Goal: Task Accomplishment & Management: Use online tool/utility

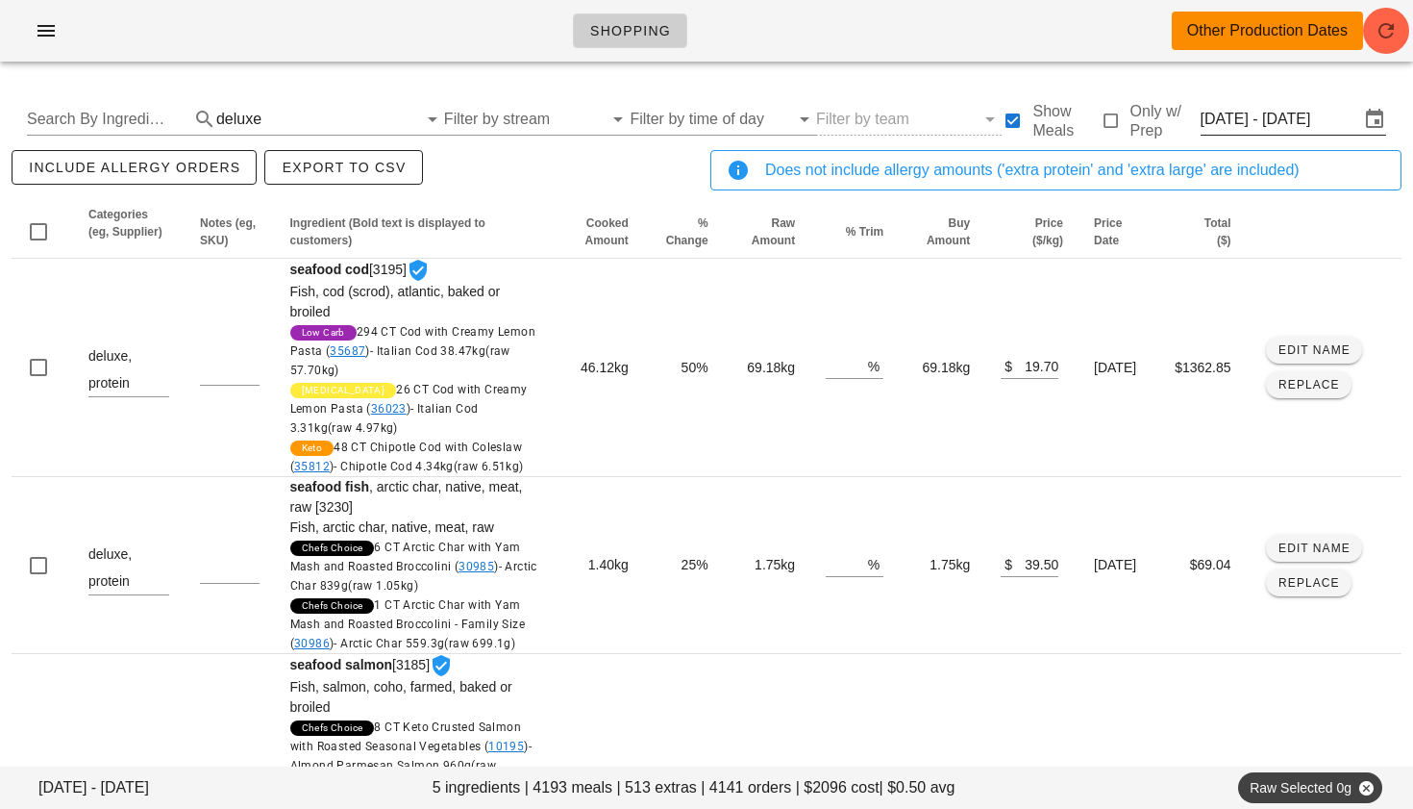
click at [1282, 118] on input "Thu Oct 2 - Sat Oct 4" at bounding box center [1281, 119] width 160 height 31
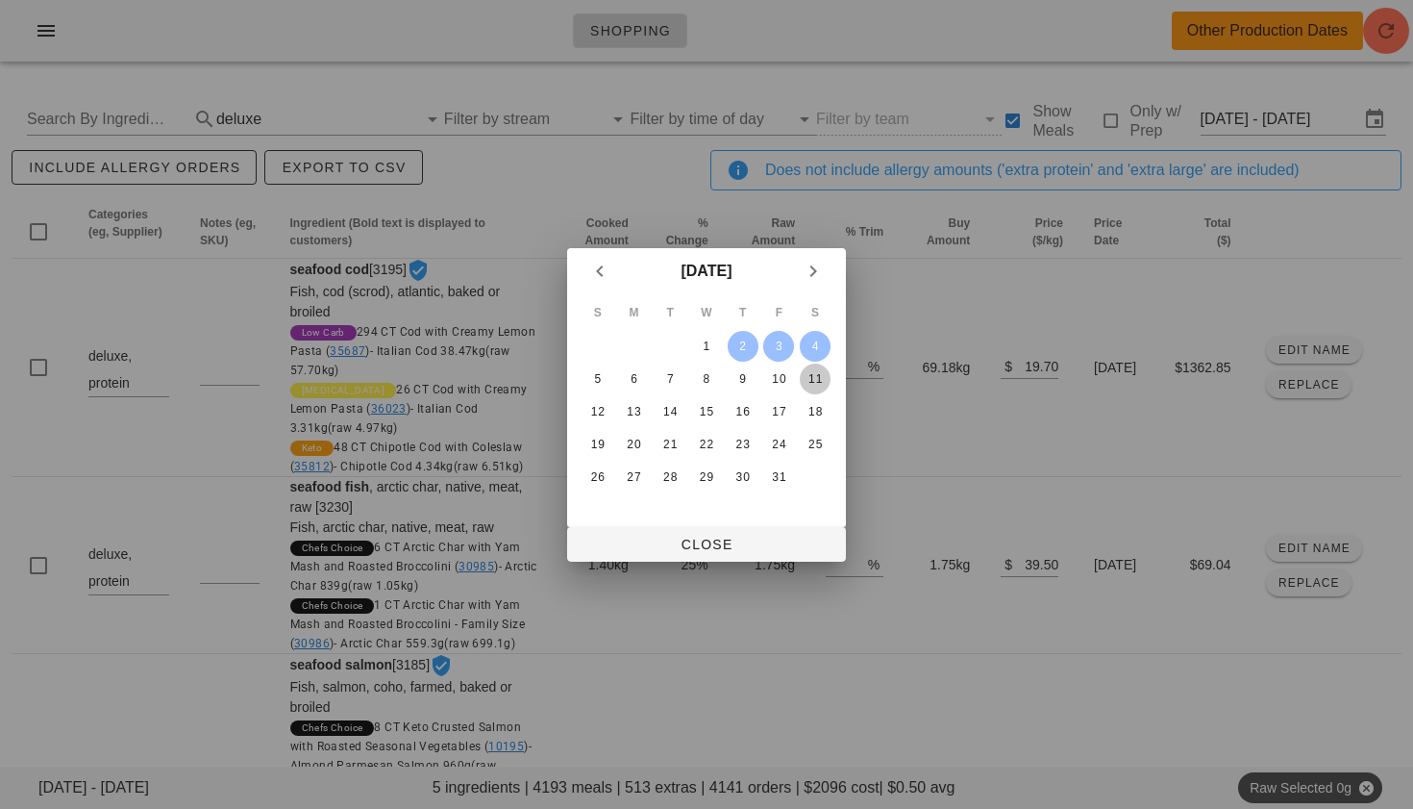
click at [813, 376] on div "11" at bounding box center [815, 378] width 31 height 13
click at [589, 377] on div "5" at bounding box center [598, 378] width 31 height 13
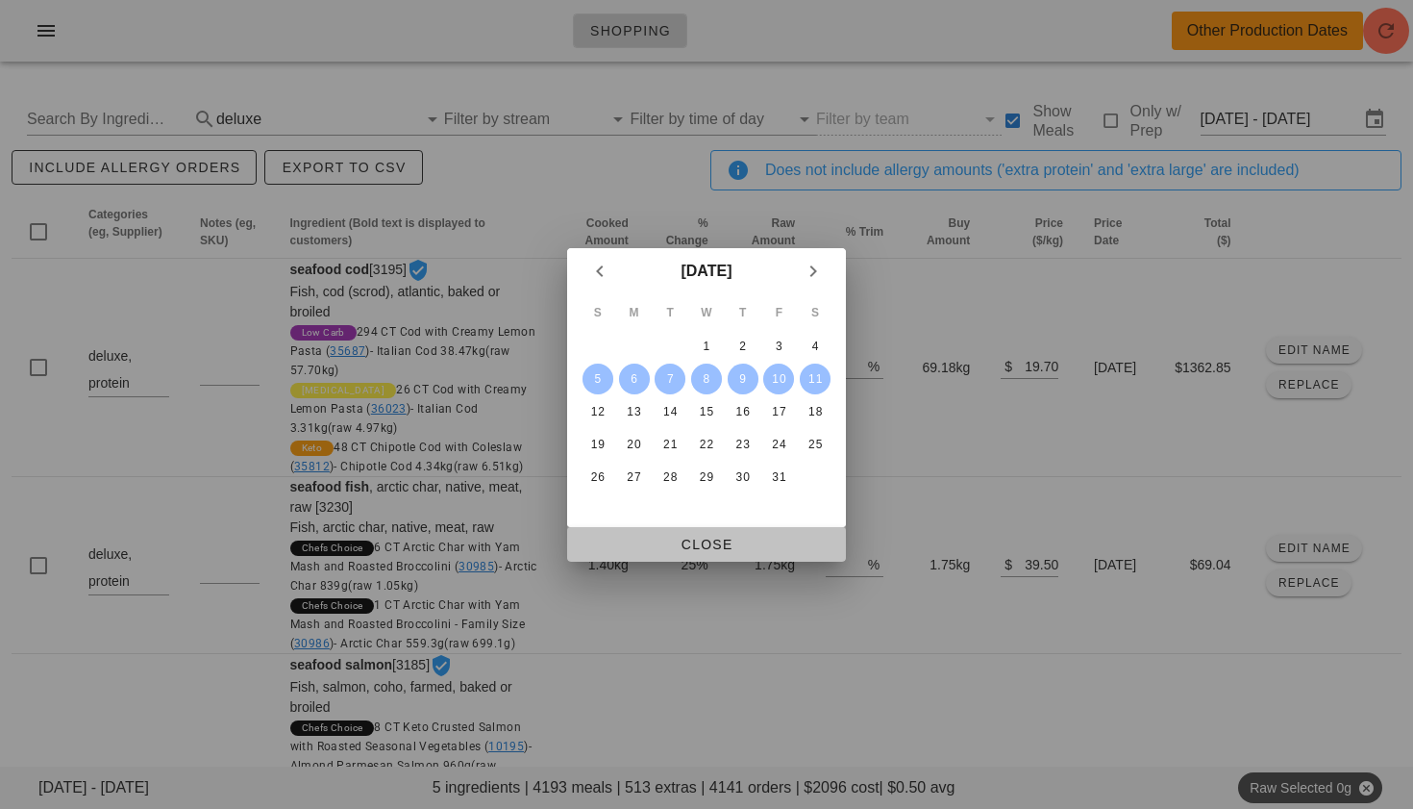
click at [688, 546] on span "Close" at bounding box center [707, 543] width 248 height 15
type input "Sun Oct 5 - Sat Oct 11"
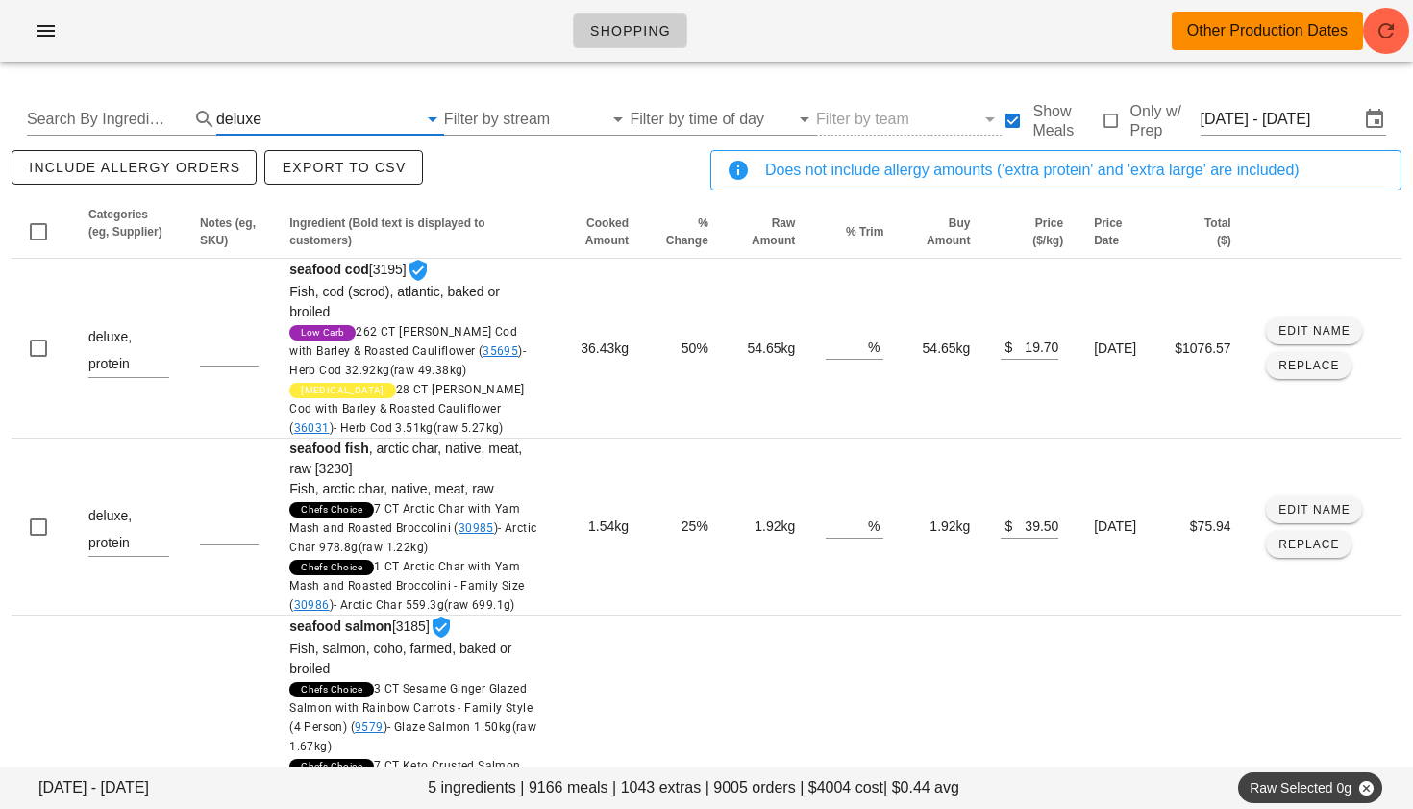
click at [276, 120] on input "text" at bounding box center [341, 119] width 152 height 31
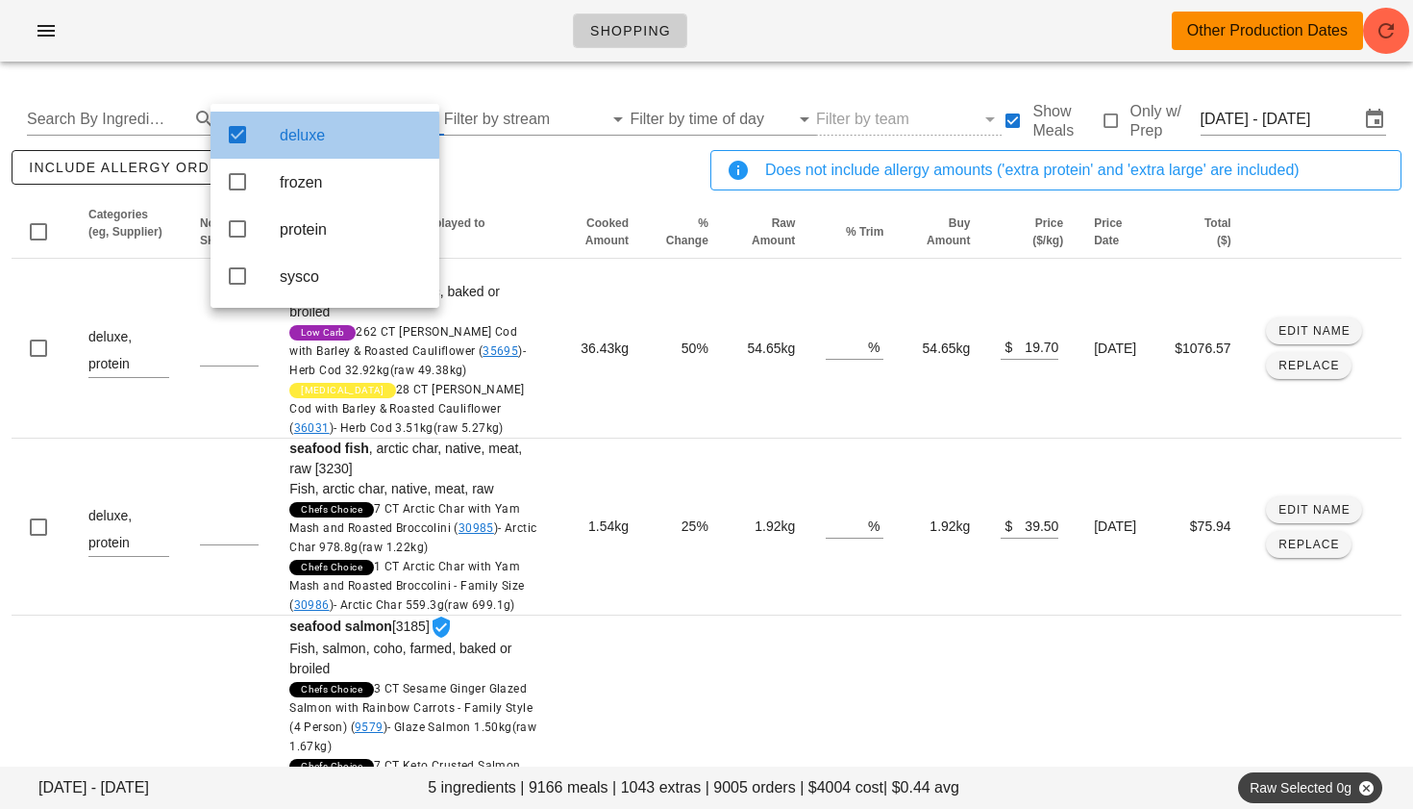
click at [249, 134] on div "deluxe" at bounding box center [325, 135] width 229 height 47
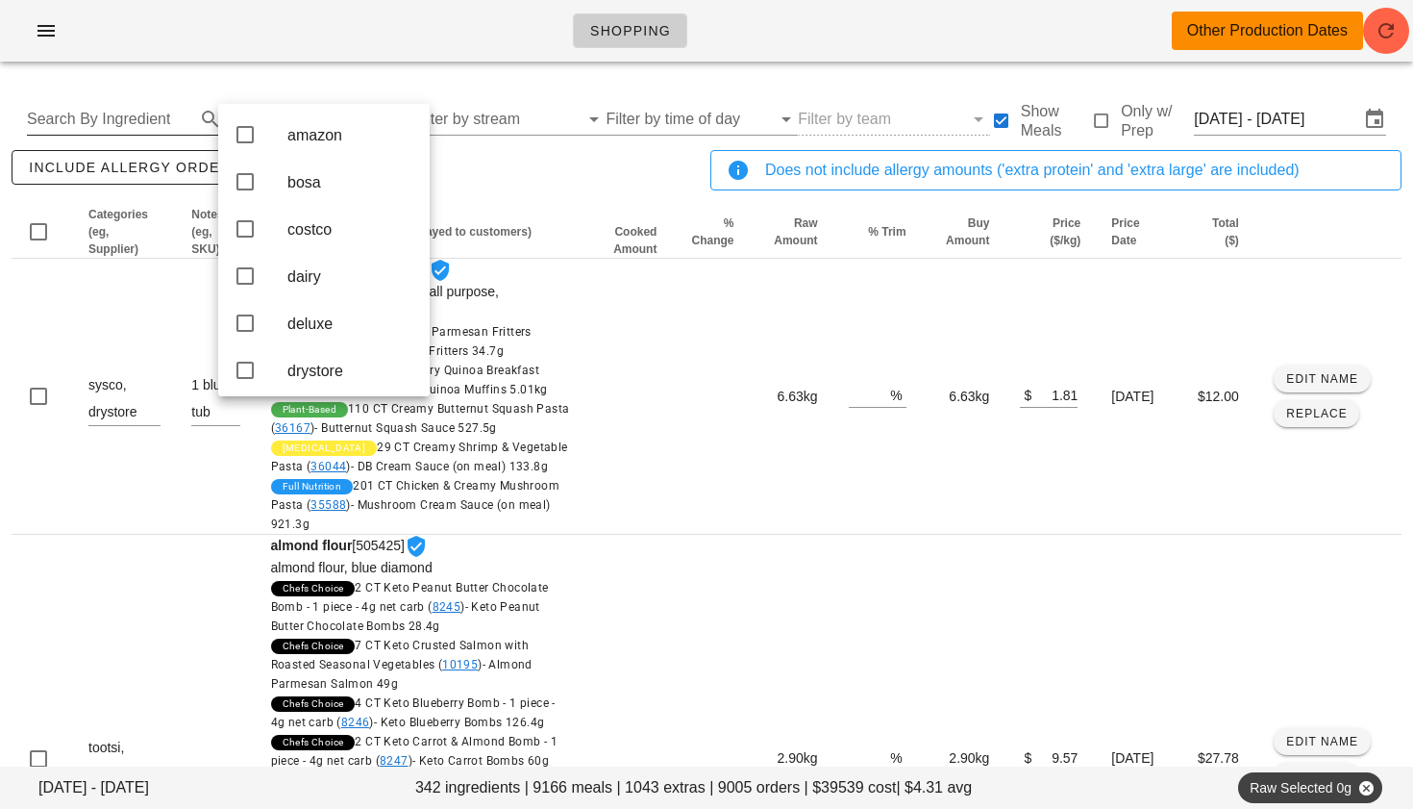
click at [138, 118] on input "Search By Ingredient" at bounding box center [109, 119] width 164 height 31
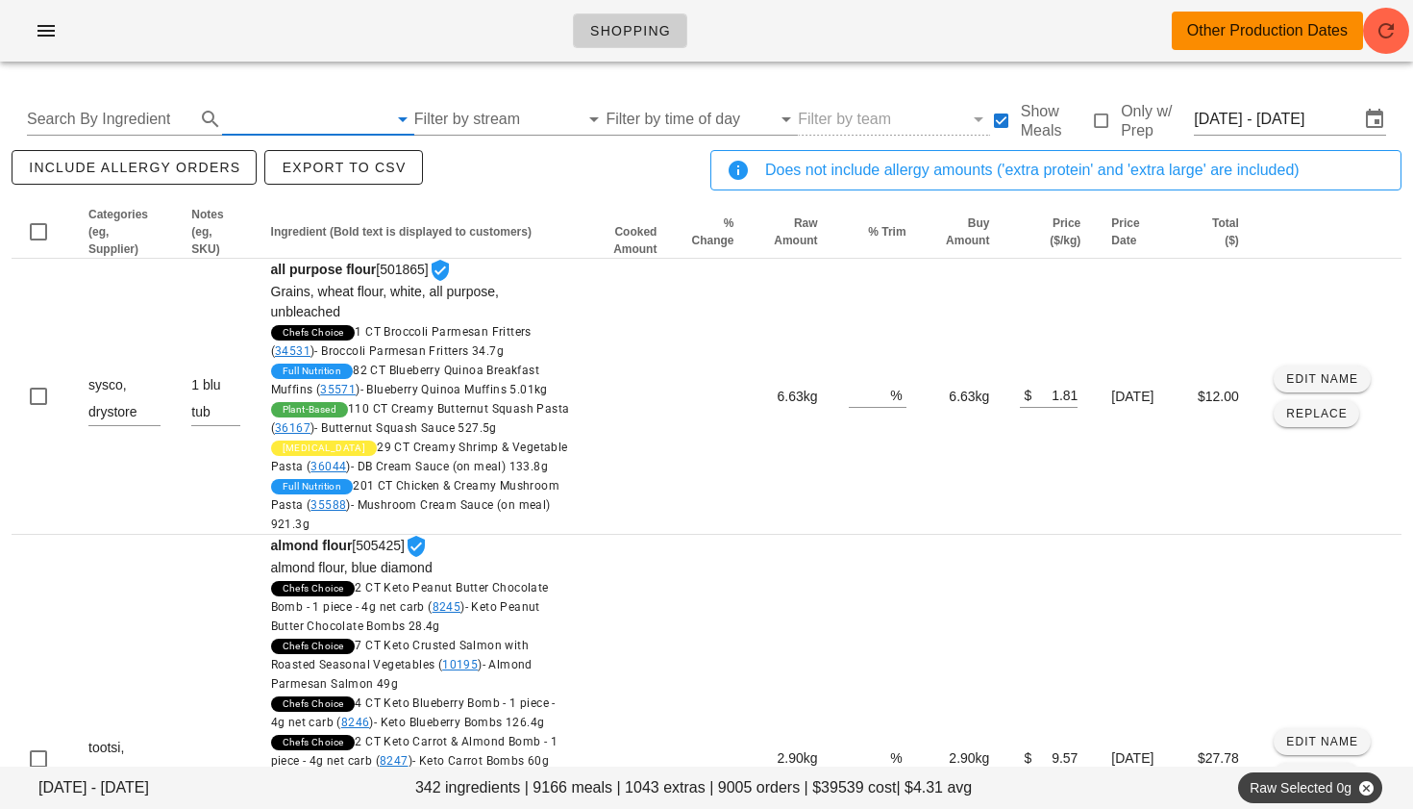
click at [257, 121] on input "text" at bounding box center [304, 119] width 165 height 31
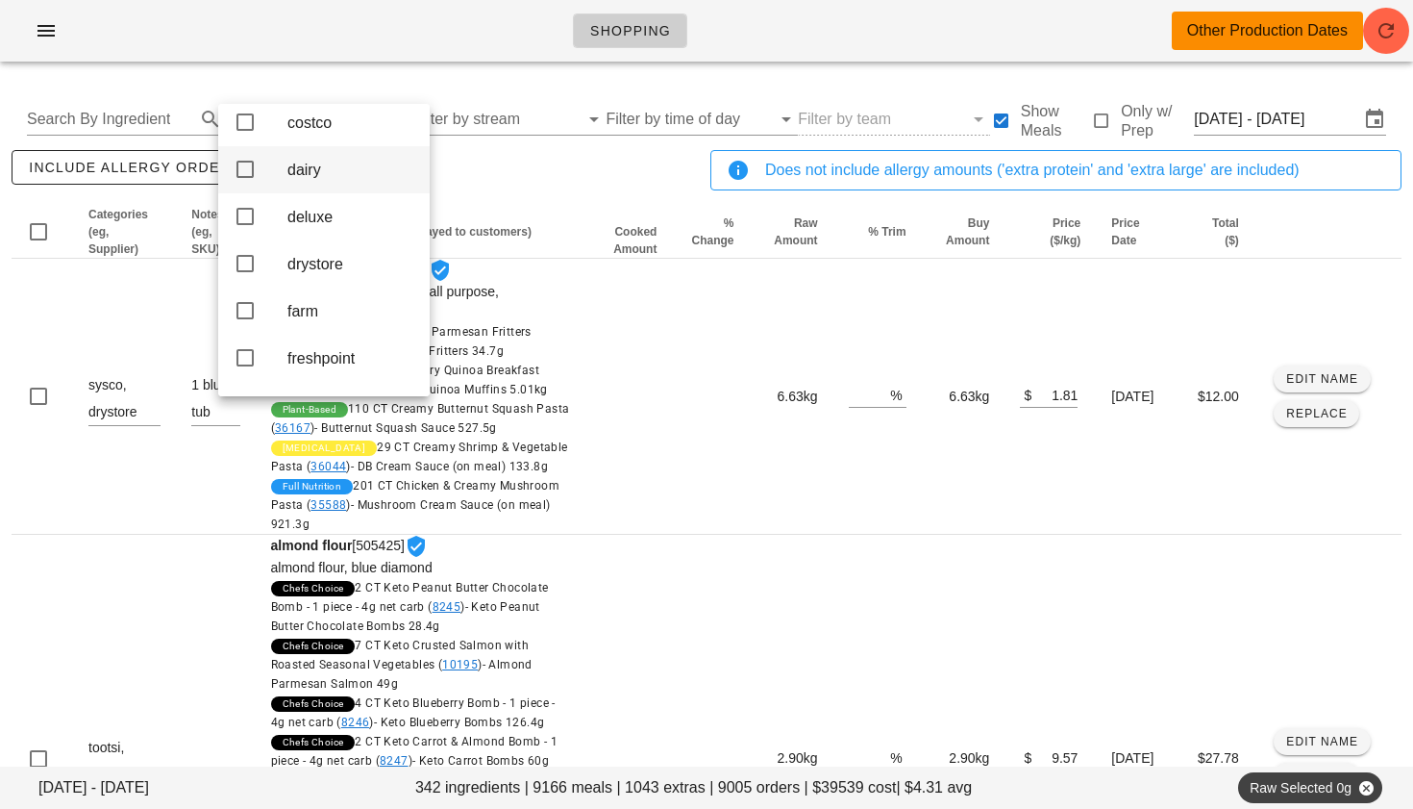
scroll to position [103, 0]
click at [235, 322] on icon at bounding box center [245, 314] width 23 height 23
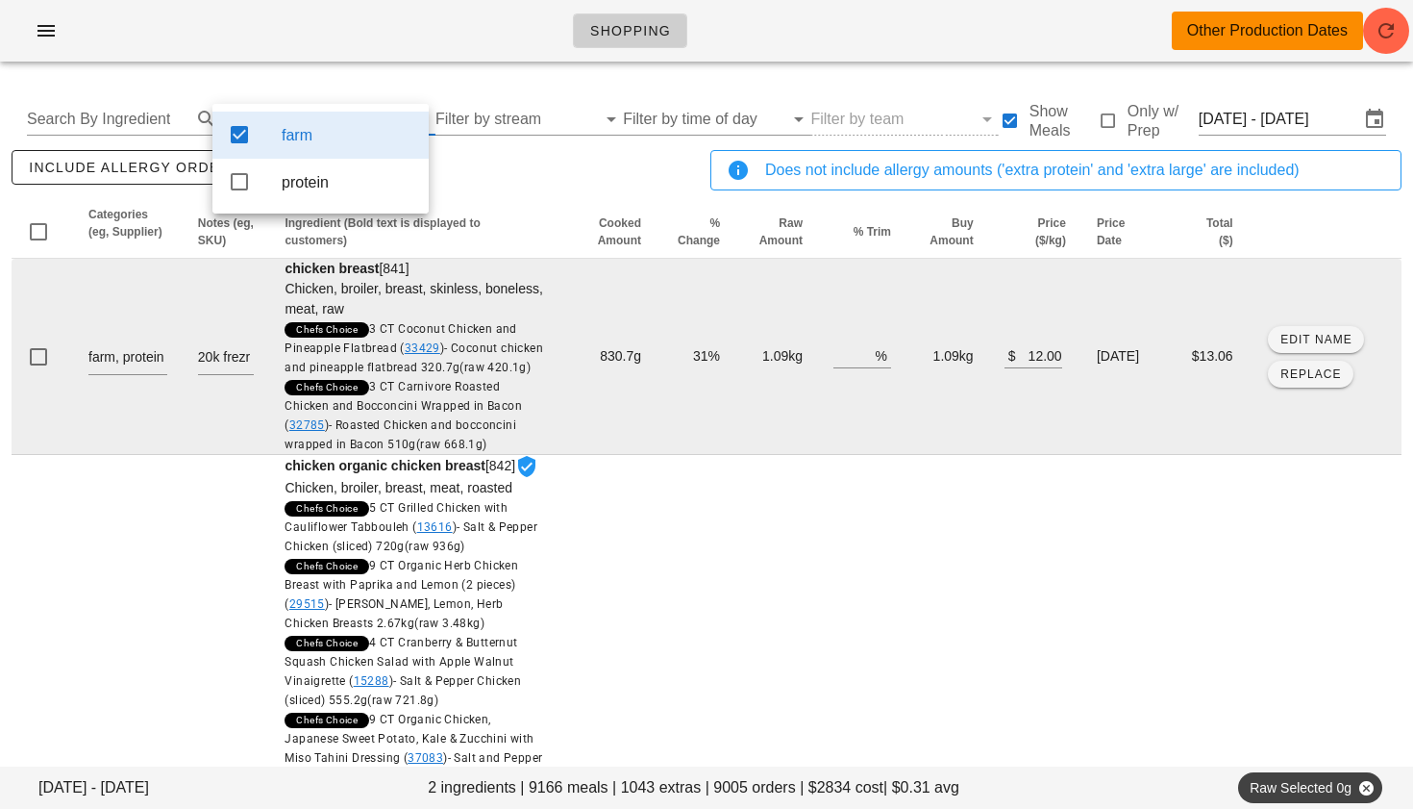
scroll to position [0, 0]
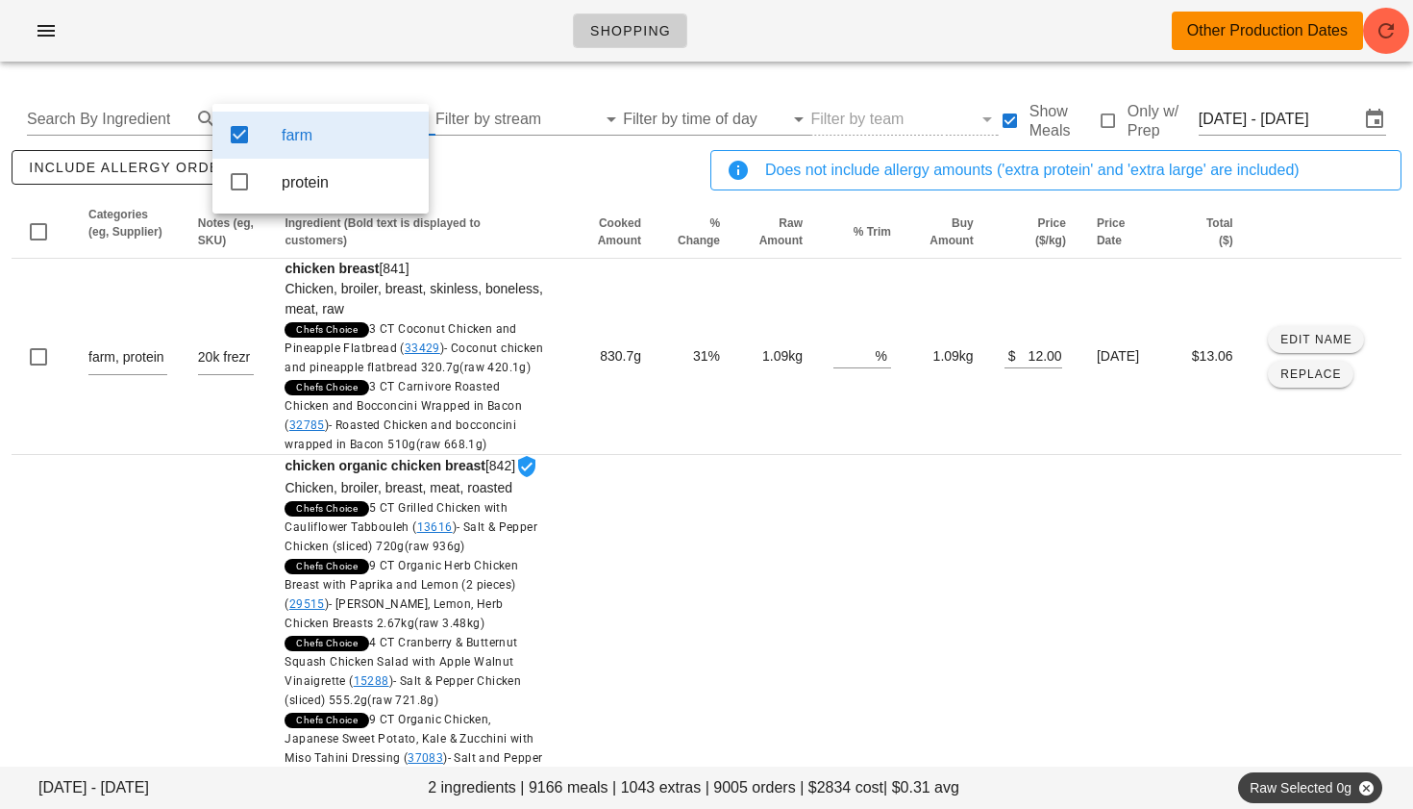
click at [506, 189] on div "include allergy orders Export to CSV" at bounding box center [357, 177] width 699 height 63
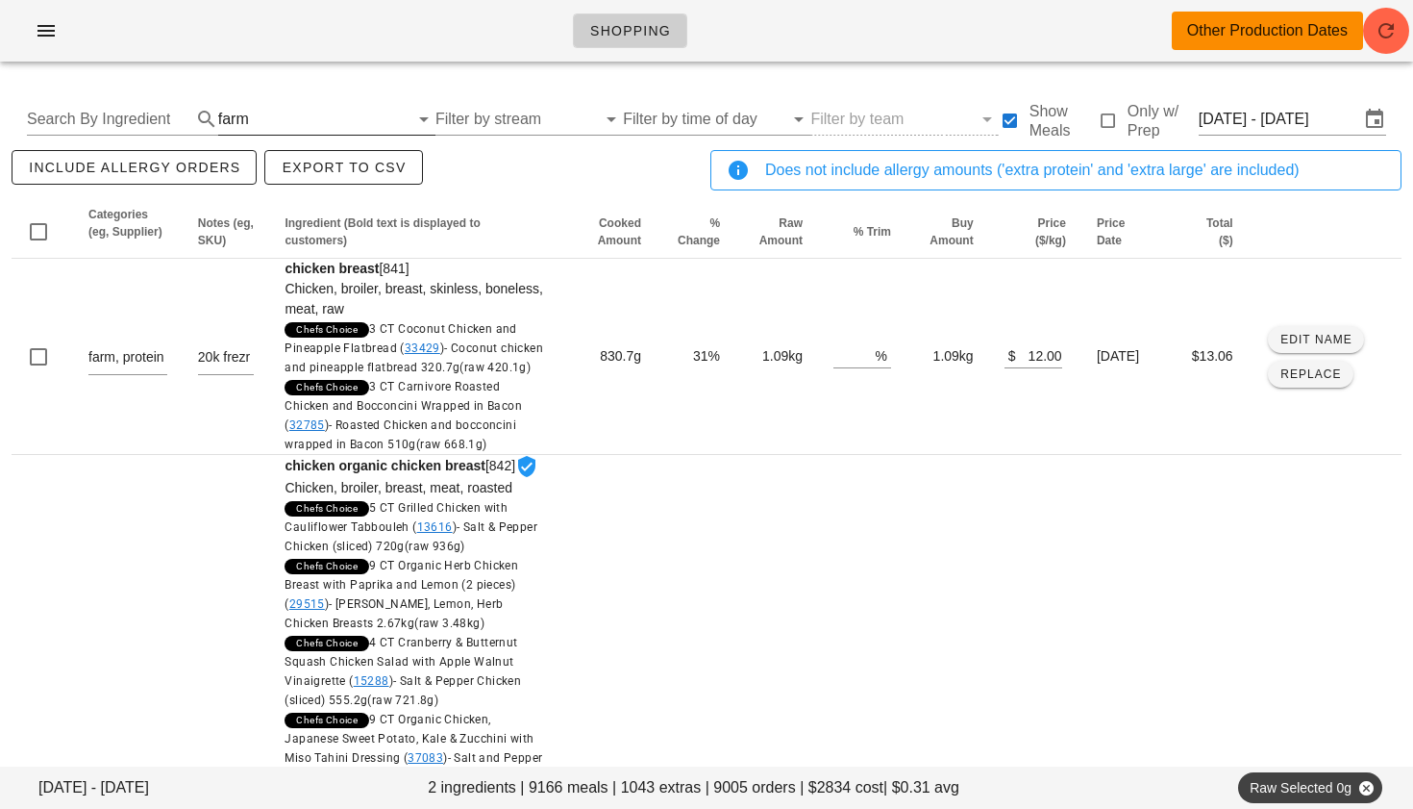
click at [231, 118] on div "farm" at bounding box center [233, 119] width 31 height 17
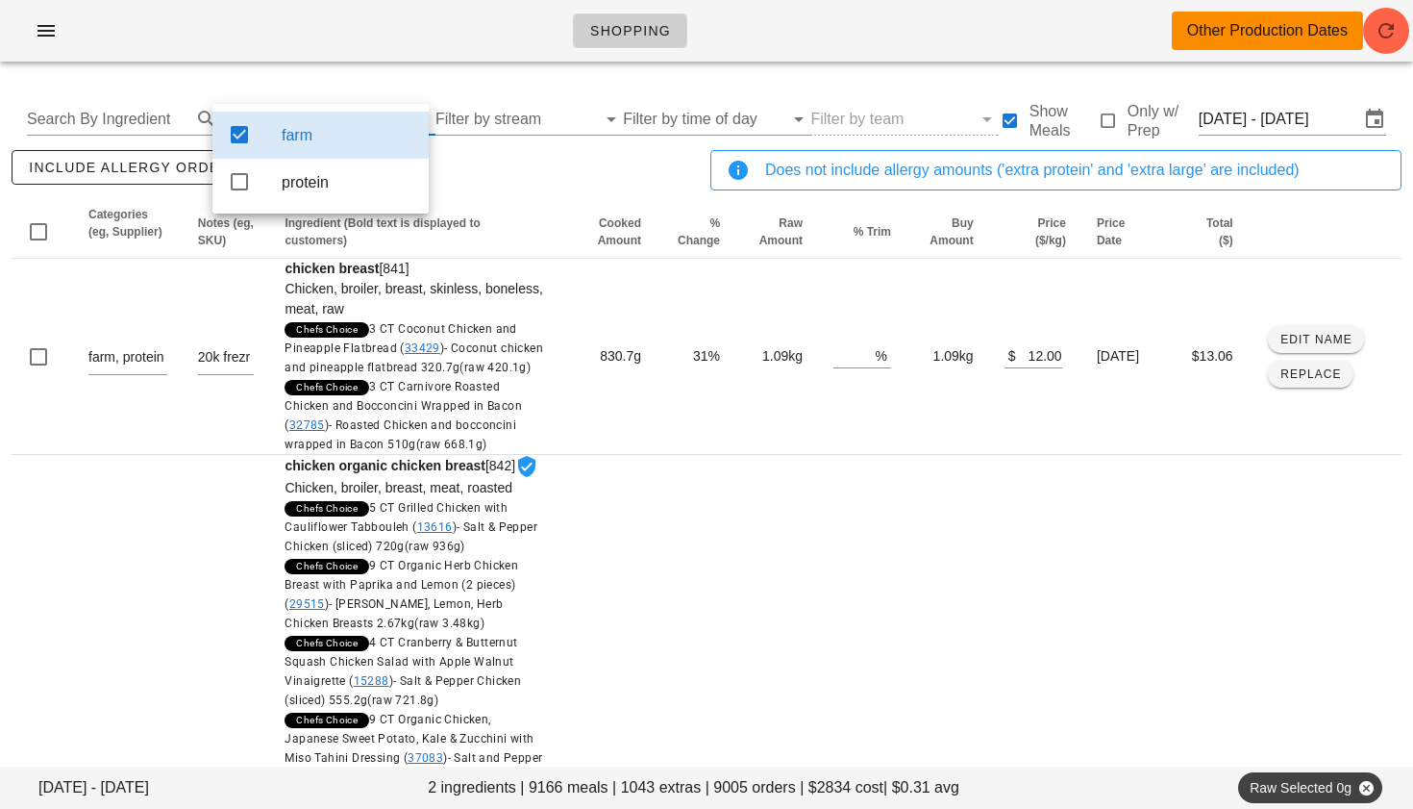
click at [237, 128] on icon at bounding box center [239, 134] width 23 height 23
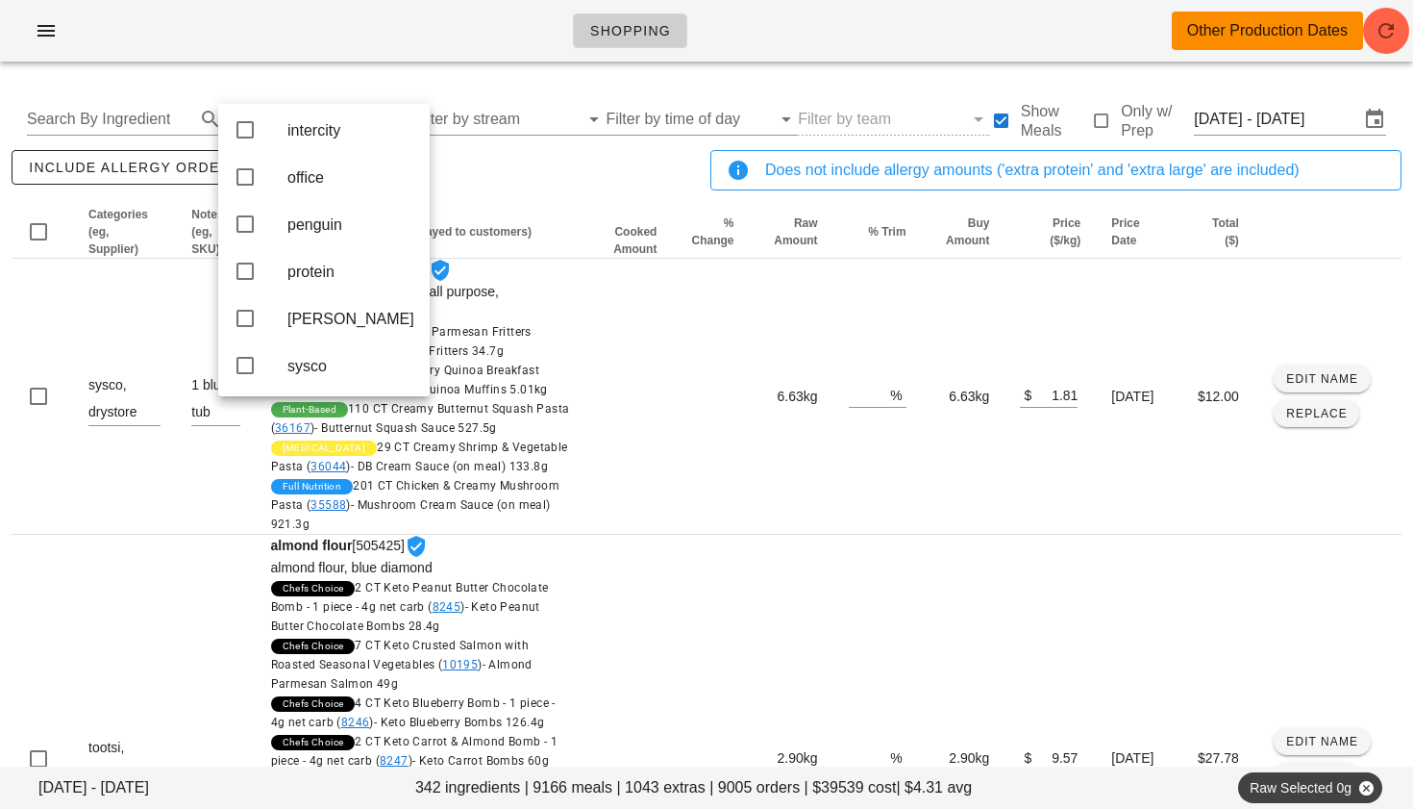
scroll to position [432, 0]
click at [243, 138] on icon at bounding box center [245, 126] width 23 height 23
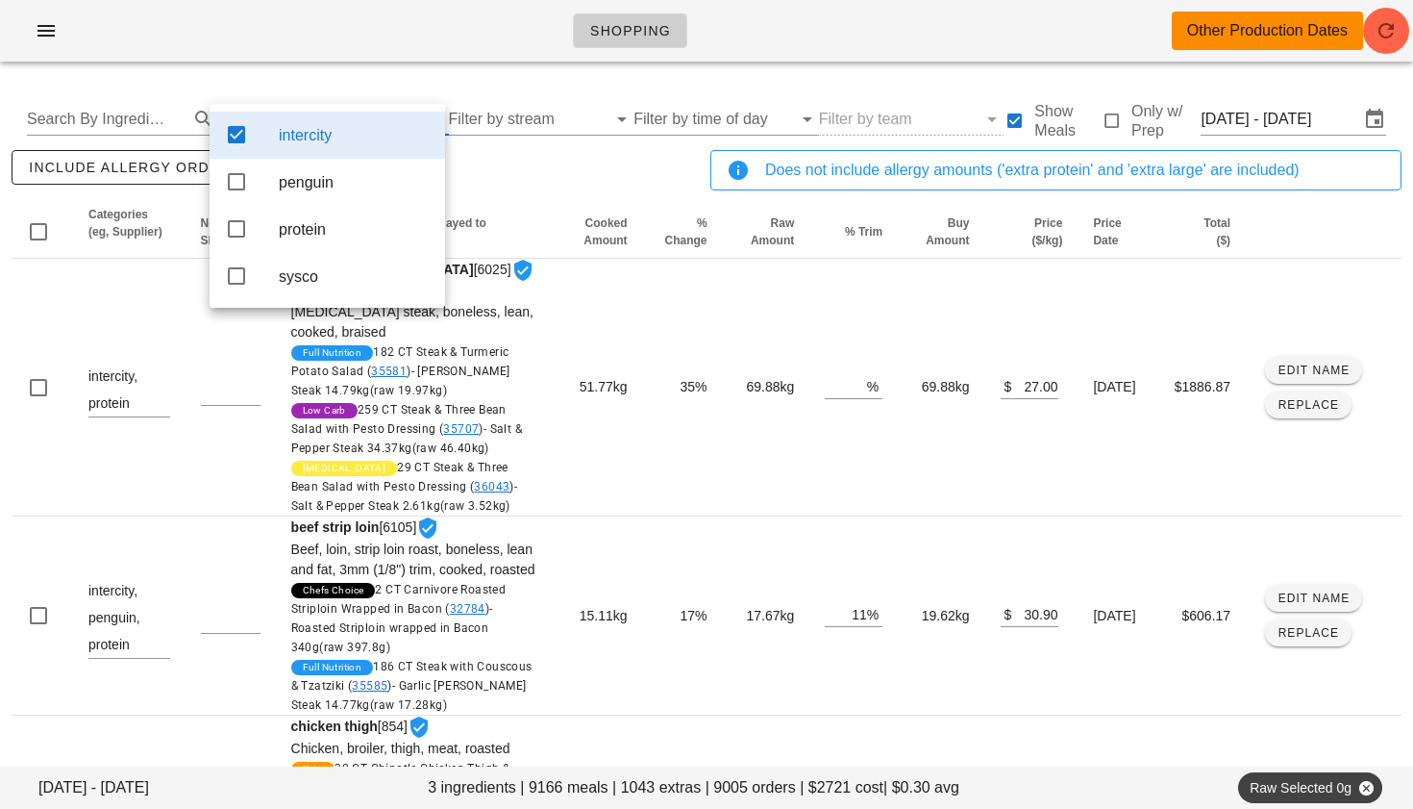
scroll to position [0, 0]
click at [243, 183] on icon at bounding box center [236, 181] width 23 height 23
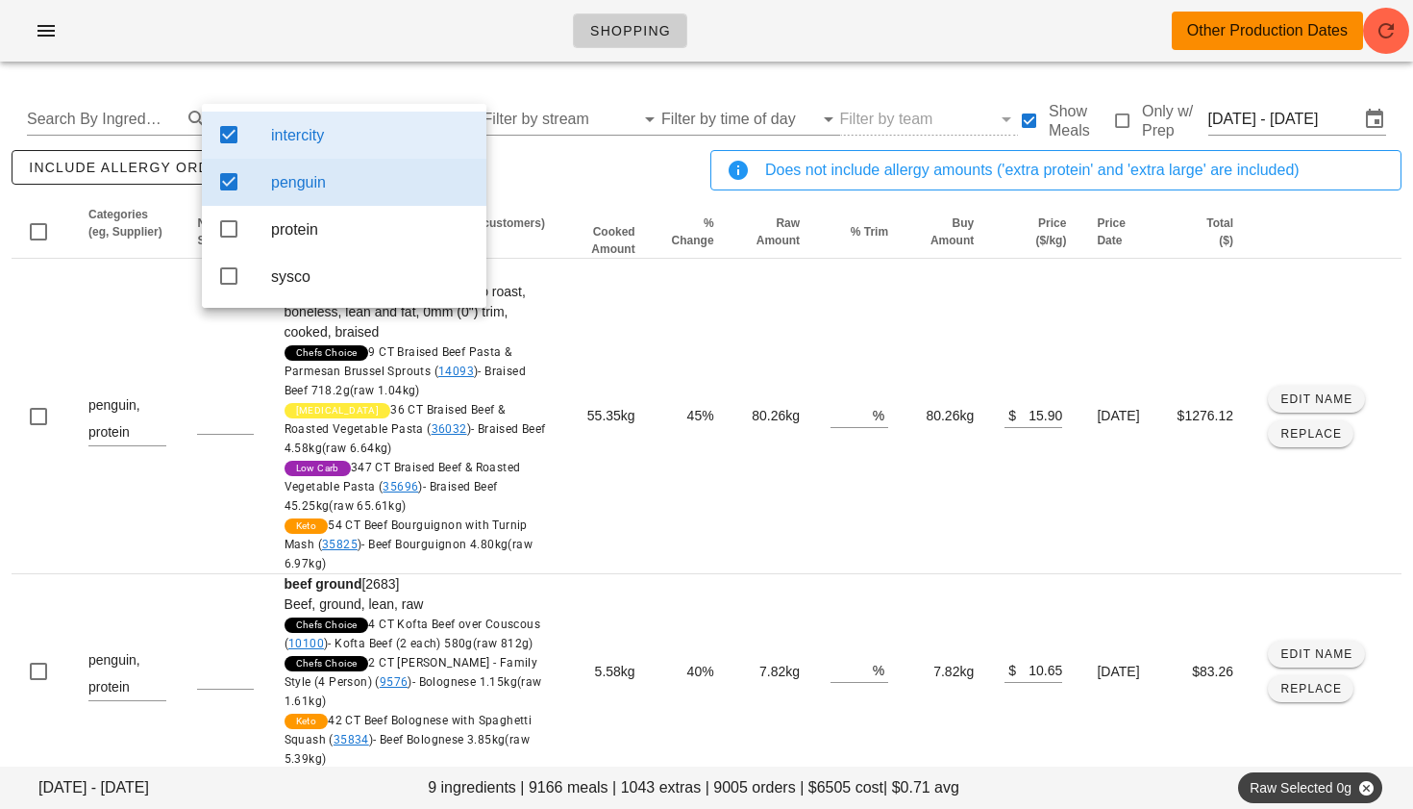
click at [544, 179] on div "include allergy orders Export to CSV" at bounding box center [357, 177] width 699 height 63
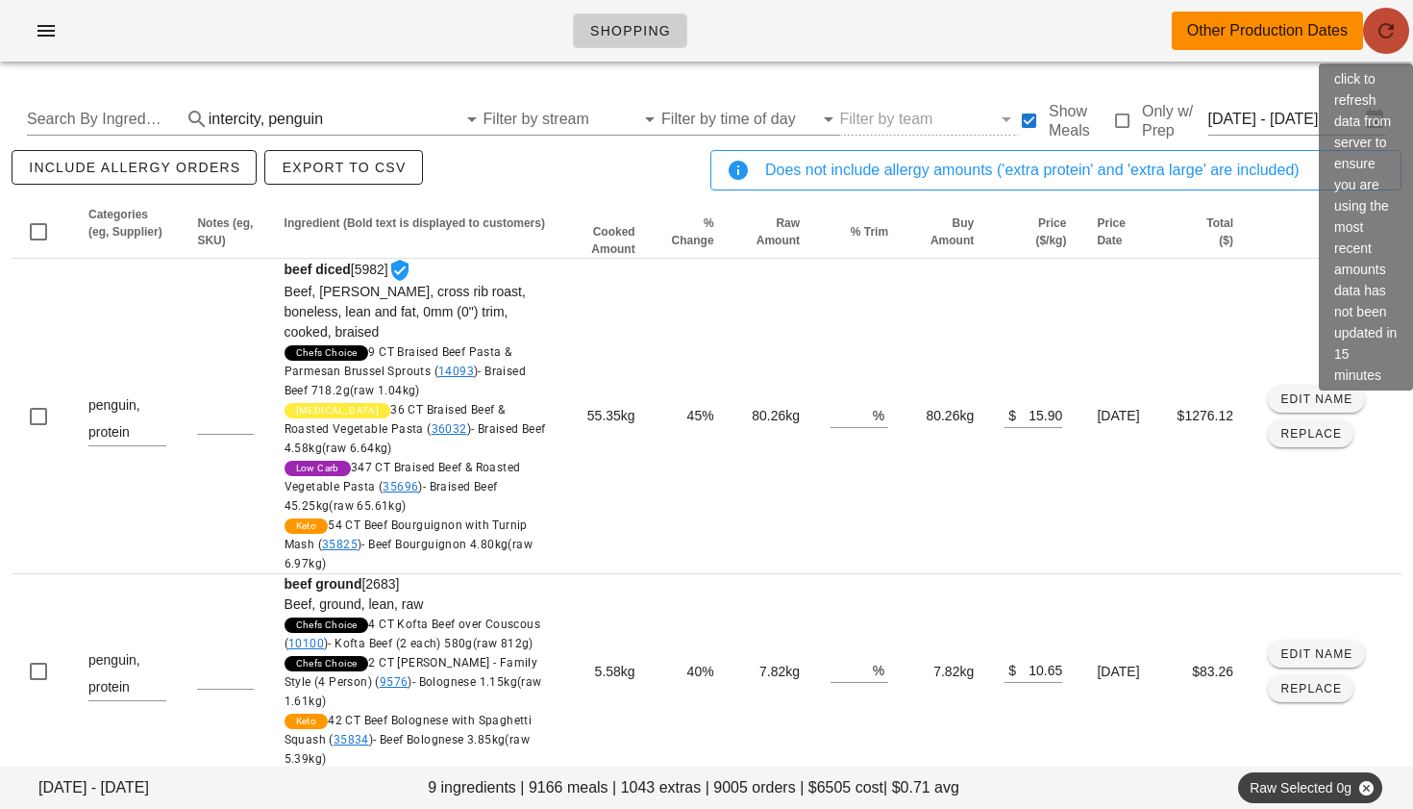
click at [1400, 22] on span "button" at bounding box center [1386, 30] width 46 height 23
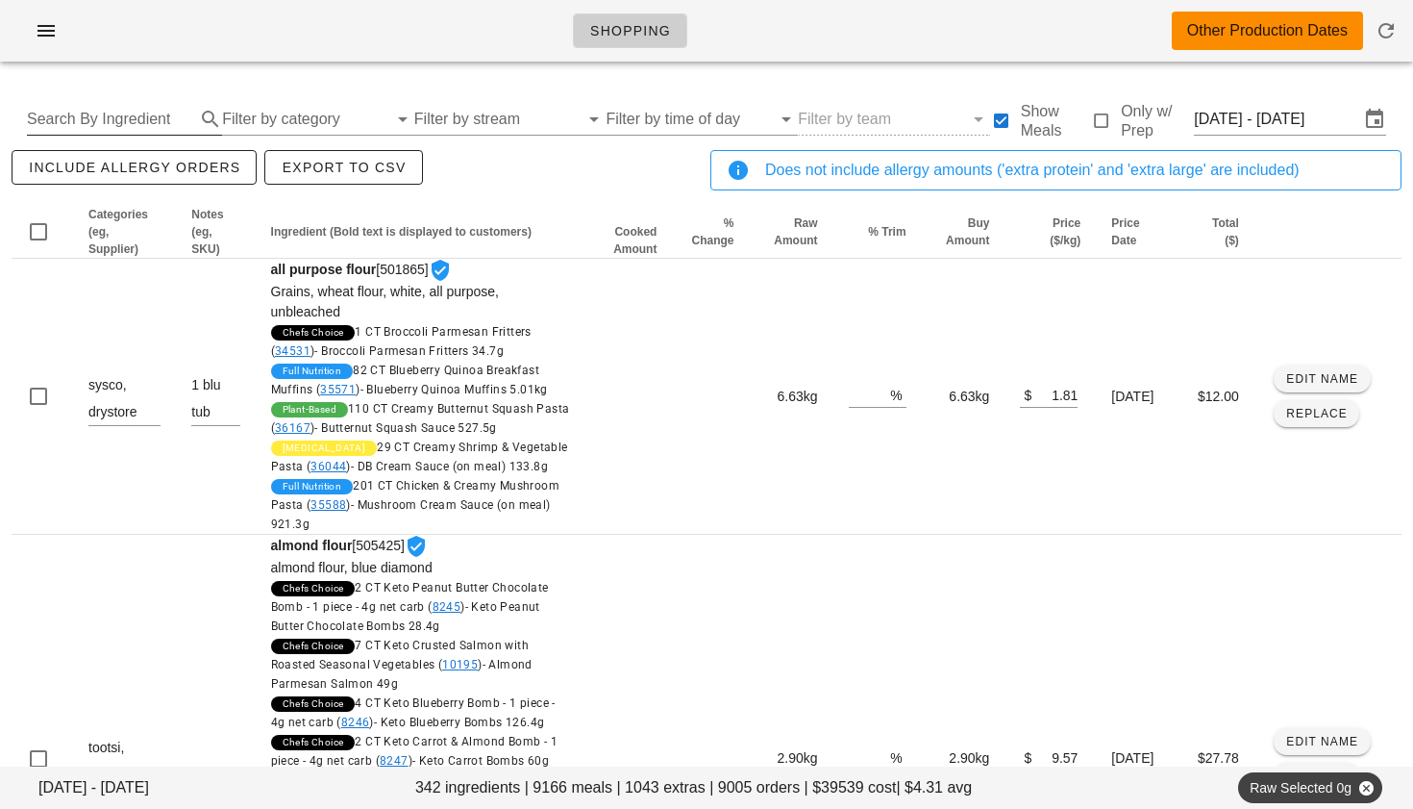
click at [144, 116] on input "Search By Ingredient" at bounding box center [109, 119] width 164 height 31
type input "STRIP"
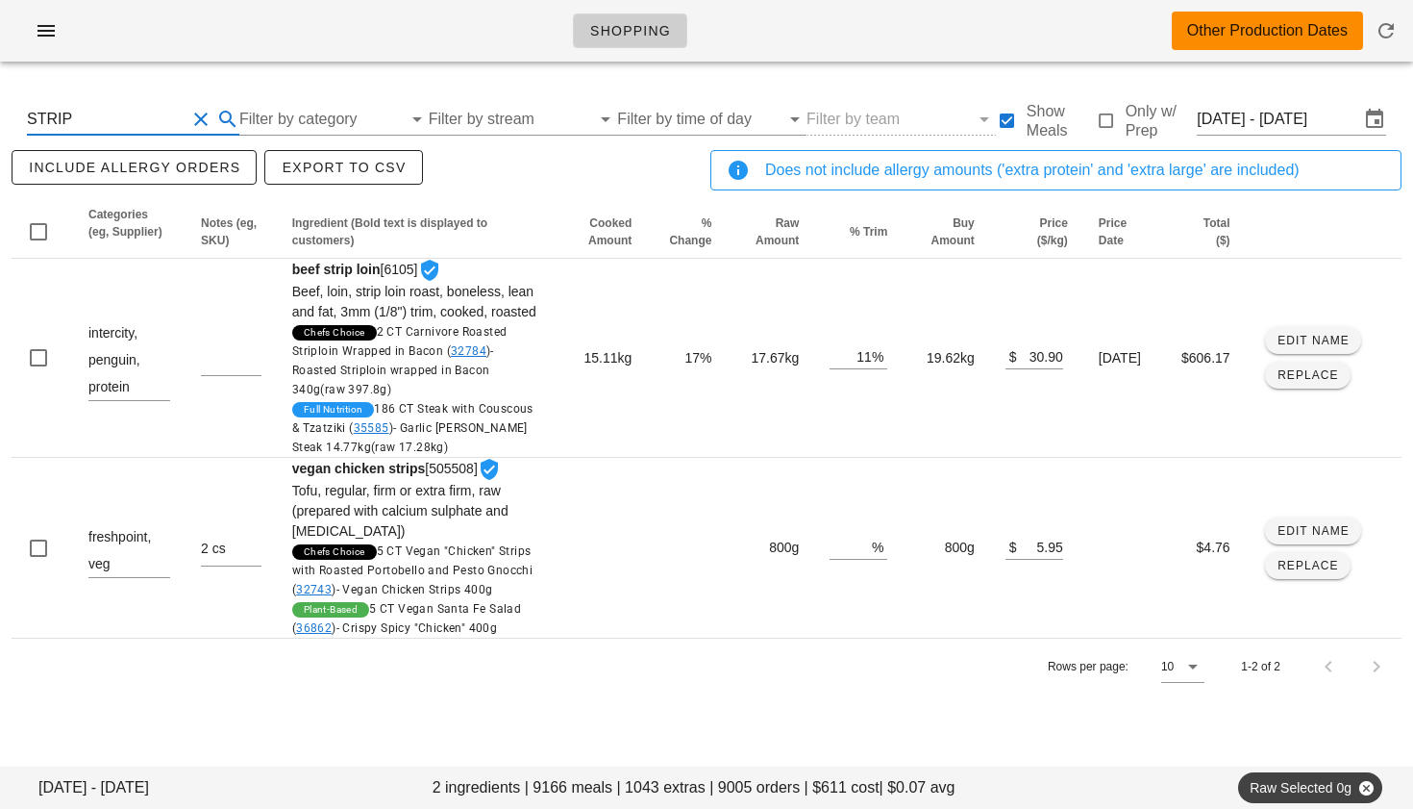
click at [202, 121] on button "Clear Search By Ingredient" at bounding box center [200, 119] width 23 height 23
type input "flank"
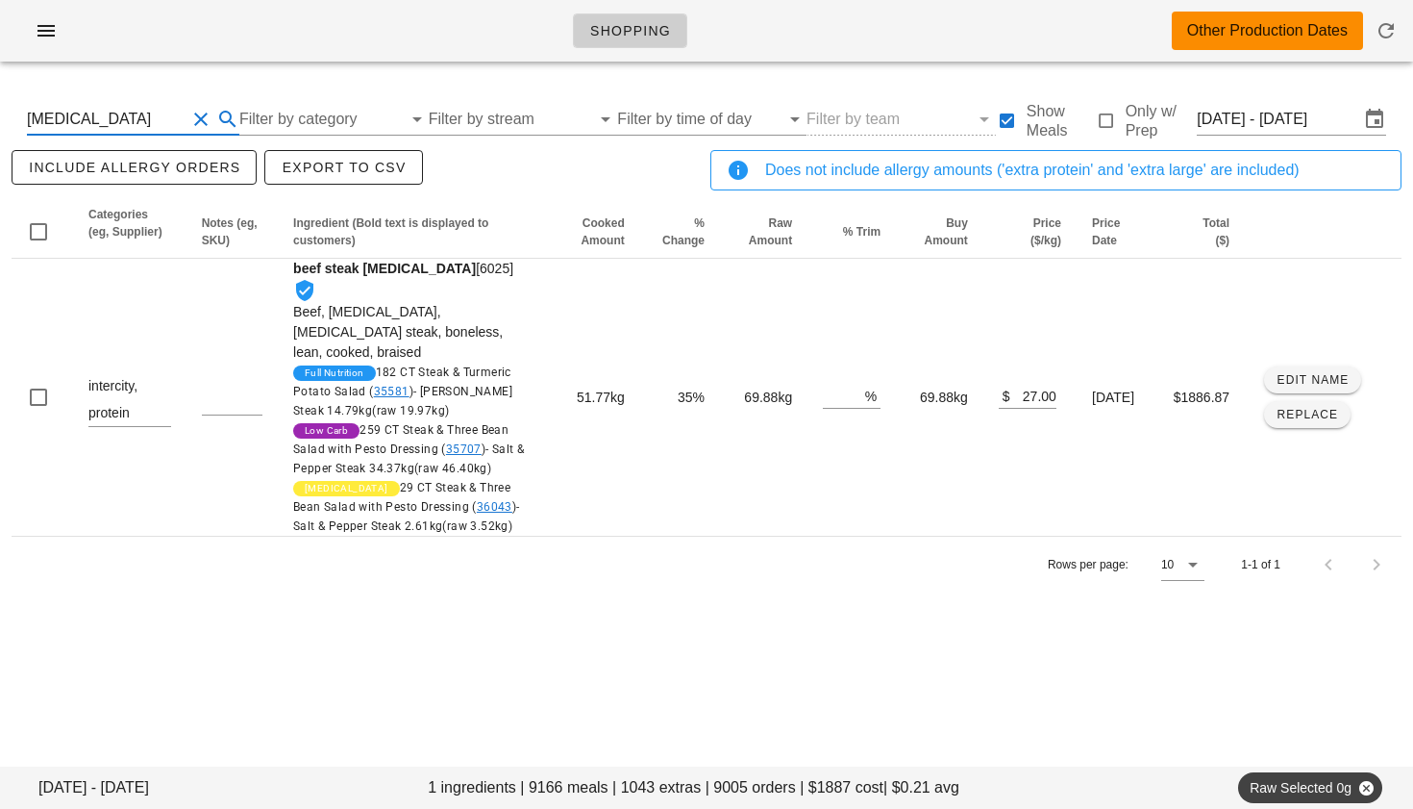
click at [202, 123] on button "Clear Search By Ingredient" at bounding box center [200, 119] width 23 height 23
click at [276, 117] on input "Filter by category" at bounding box center [304, 119] width 165 height 31
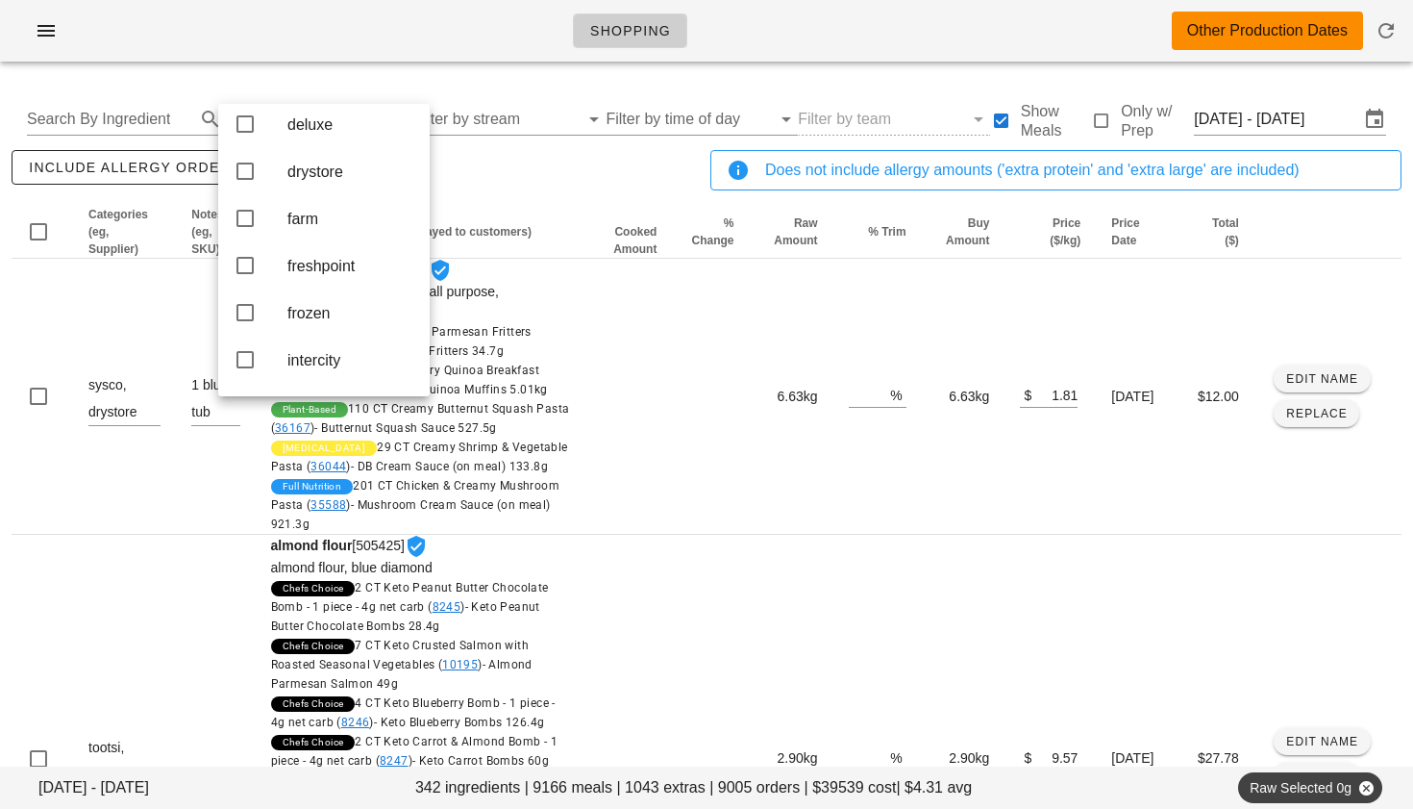
scroll to position [212, 0]
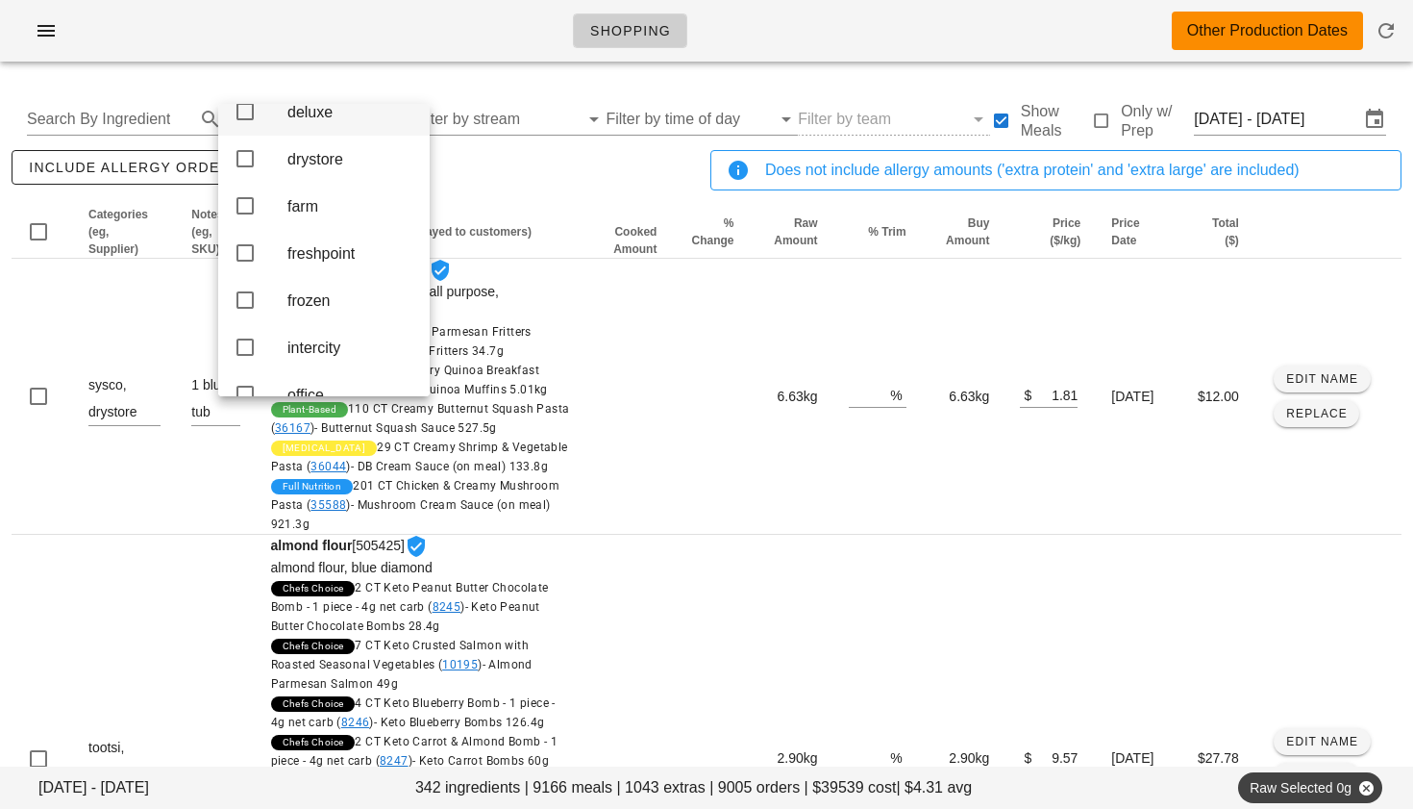
click at [242, 121] on icon at bounding box center [245, 111] width 23 height 23
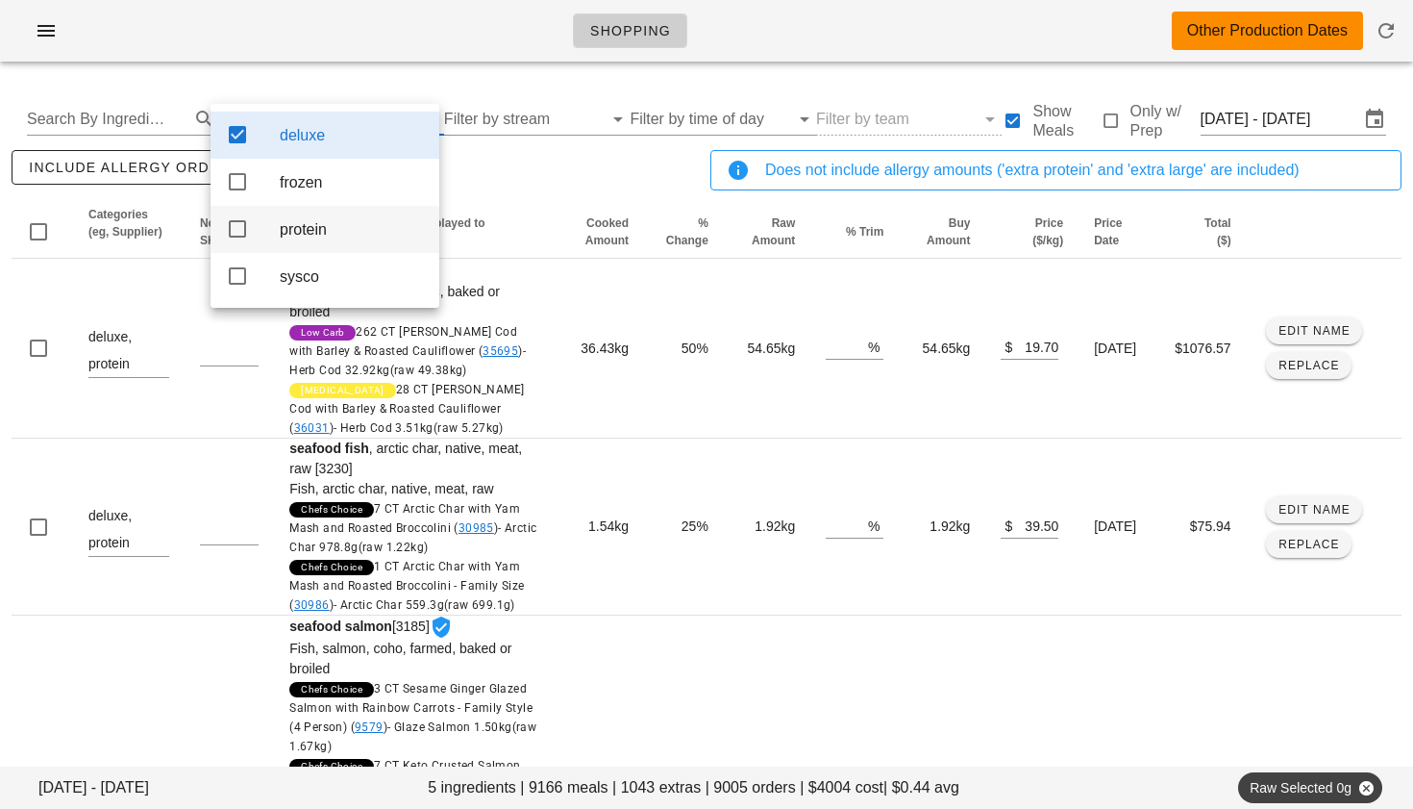
scroll to position [0, 0]
click at [496, 194] on div "include allergy orders Export to CSV" at bounding box center [357, 177] width 699 height 63
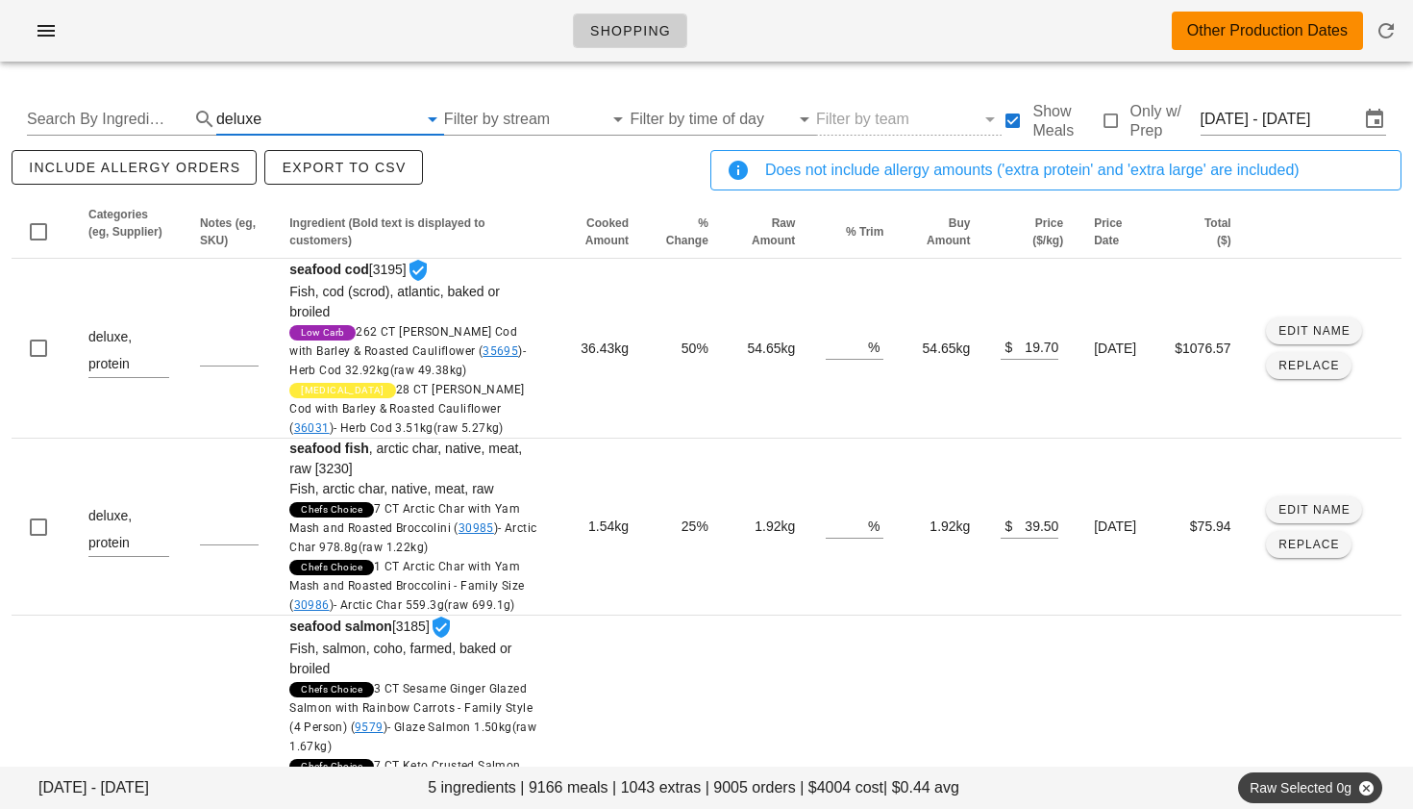
click at [265, 117] on input "text" at bounding box center [341, 119] width 152 height 31
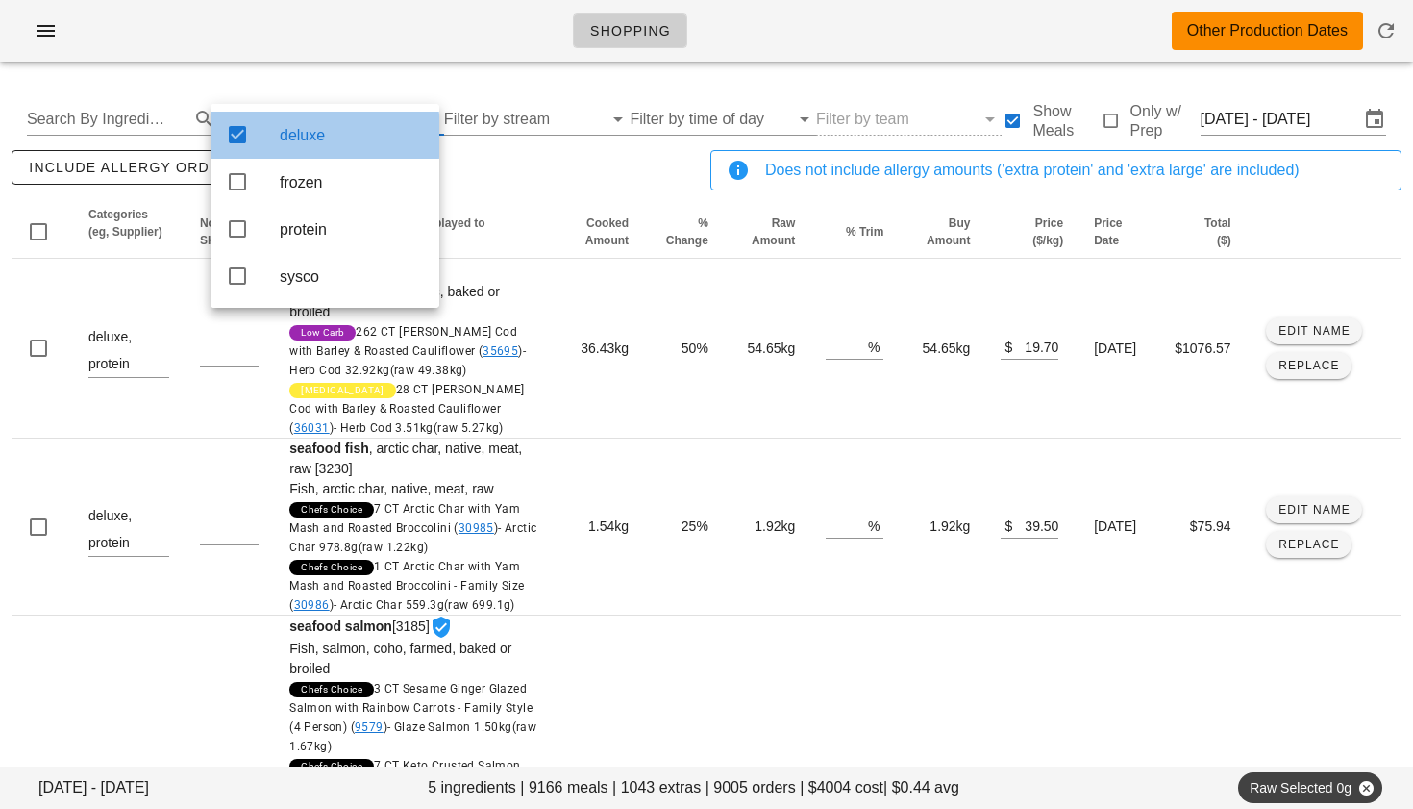
click at [240, 129] on icon at bounding box center [237, 134] width 23 height 23
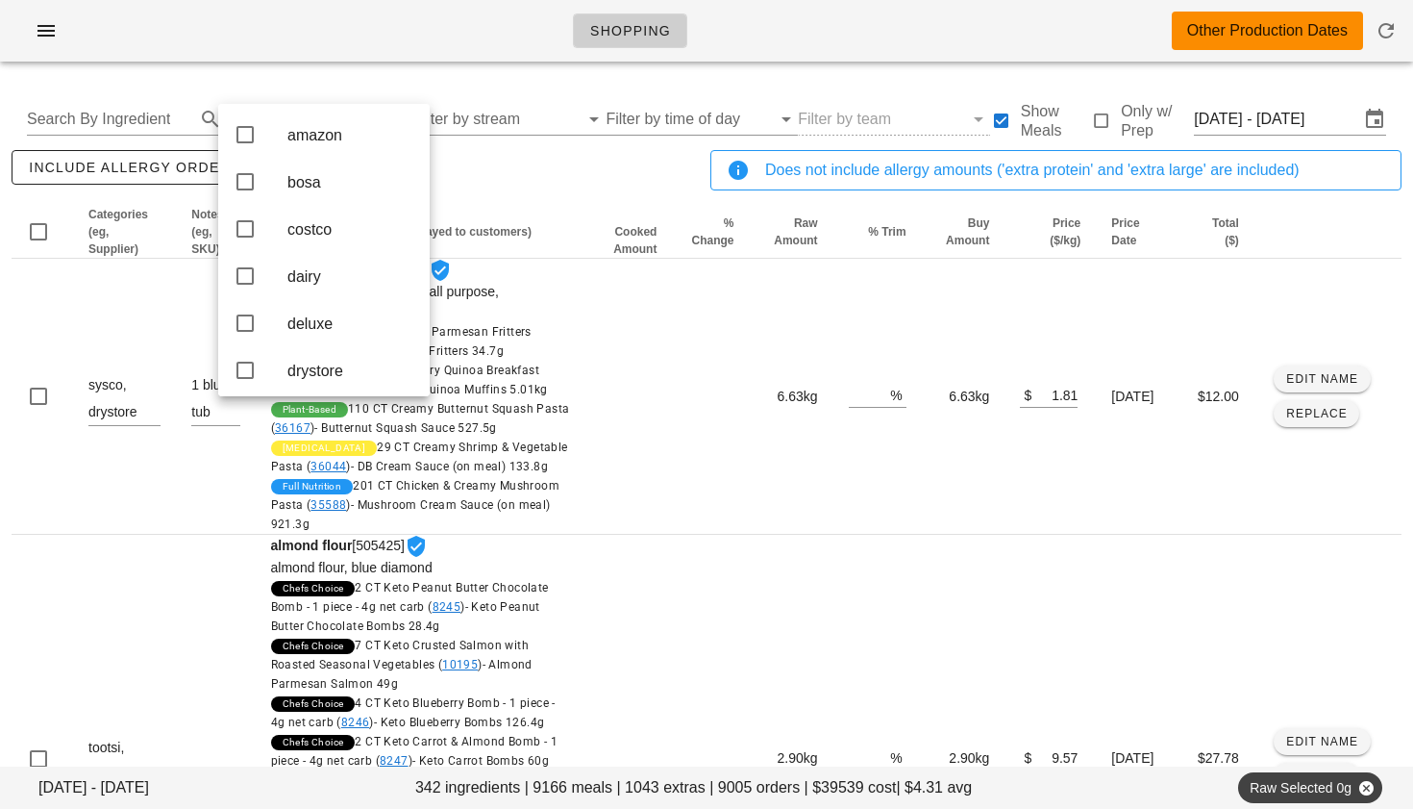
click at [506, 153] on div "include allergy orders Export to CSV" at bounding box center [357, 177] width 699 height 63
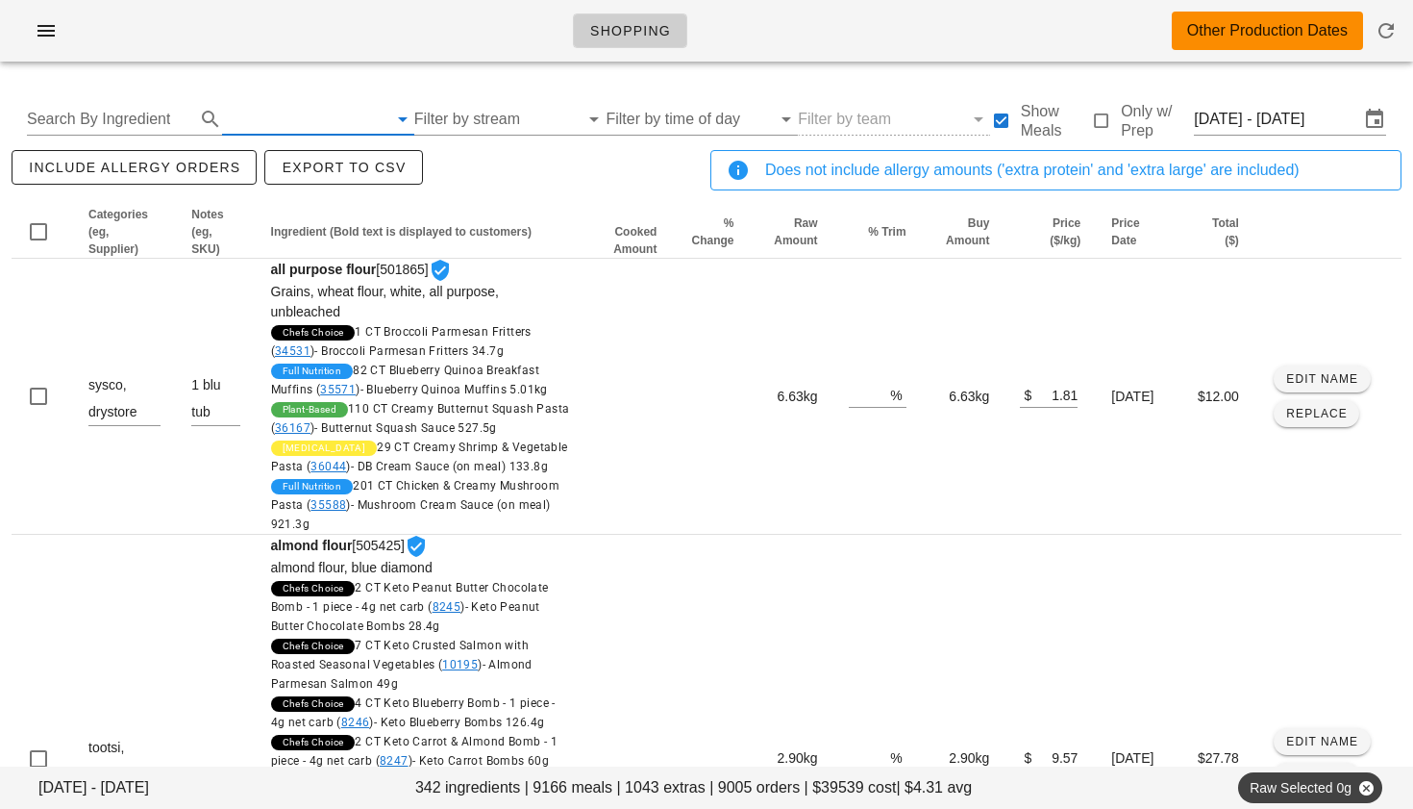
click at [306, 123] on input "text" at bounding box center [304, 119] width 165 height 31
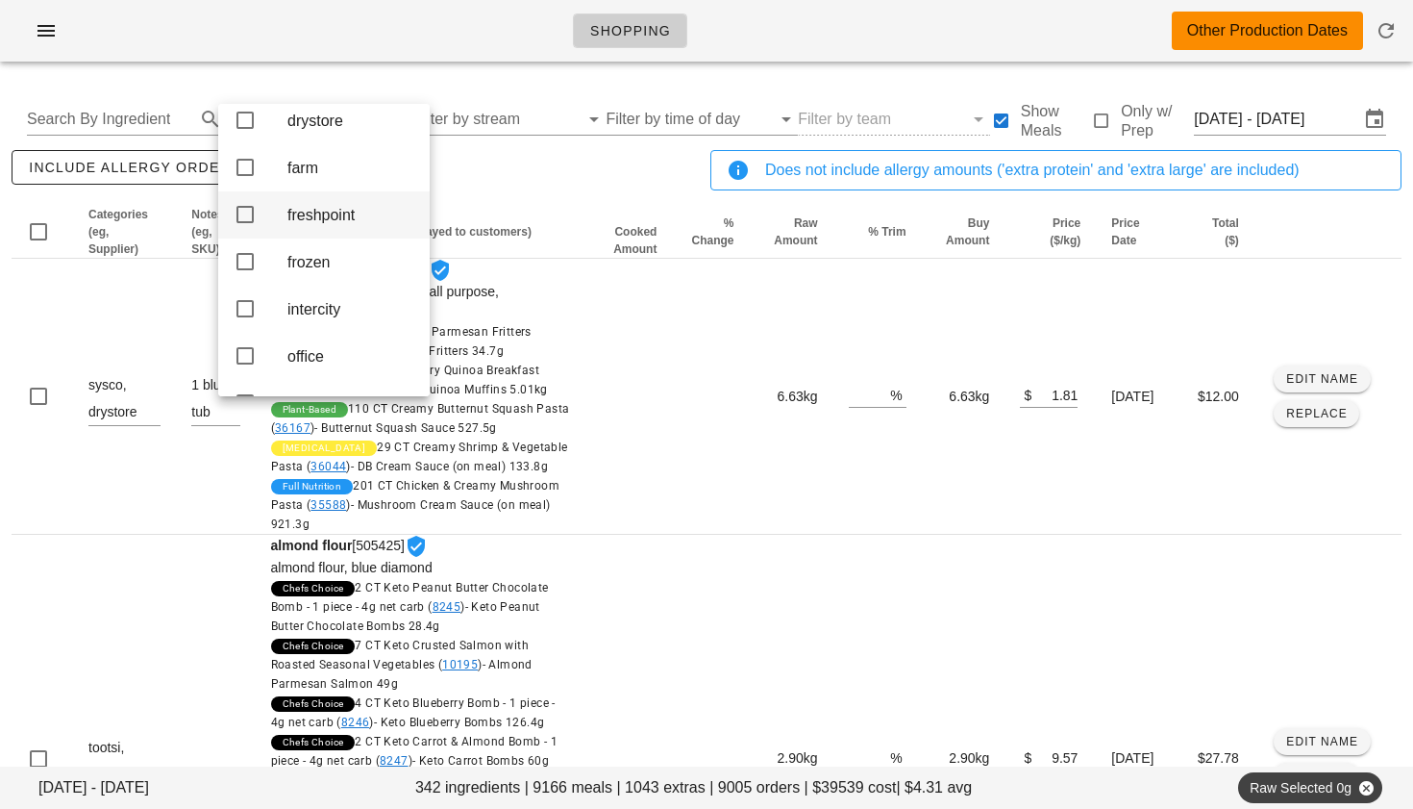
scroll to position [280, 0]
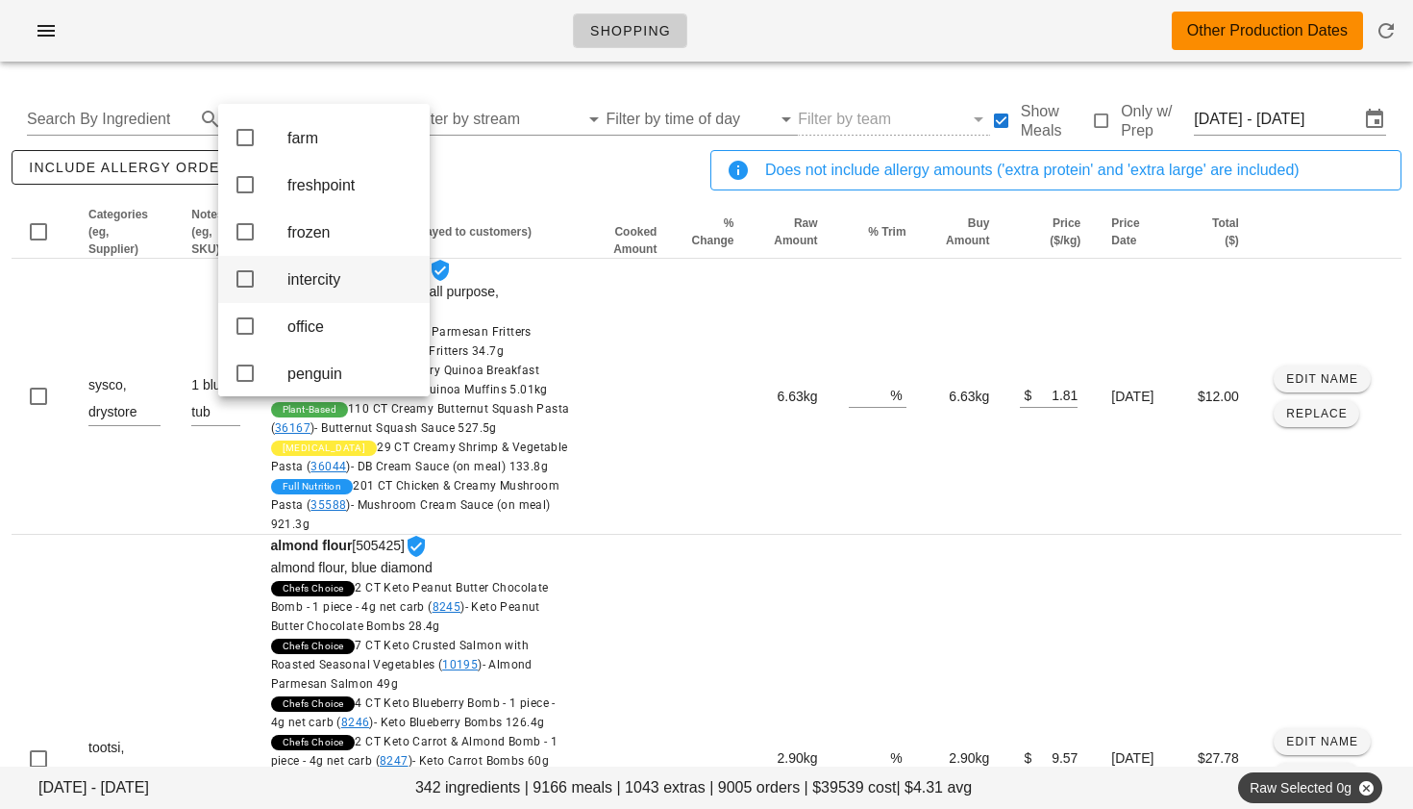
click at [245, 288] on icon at bounding box center [245, 278] width 23 height 23
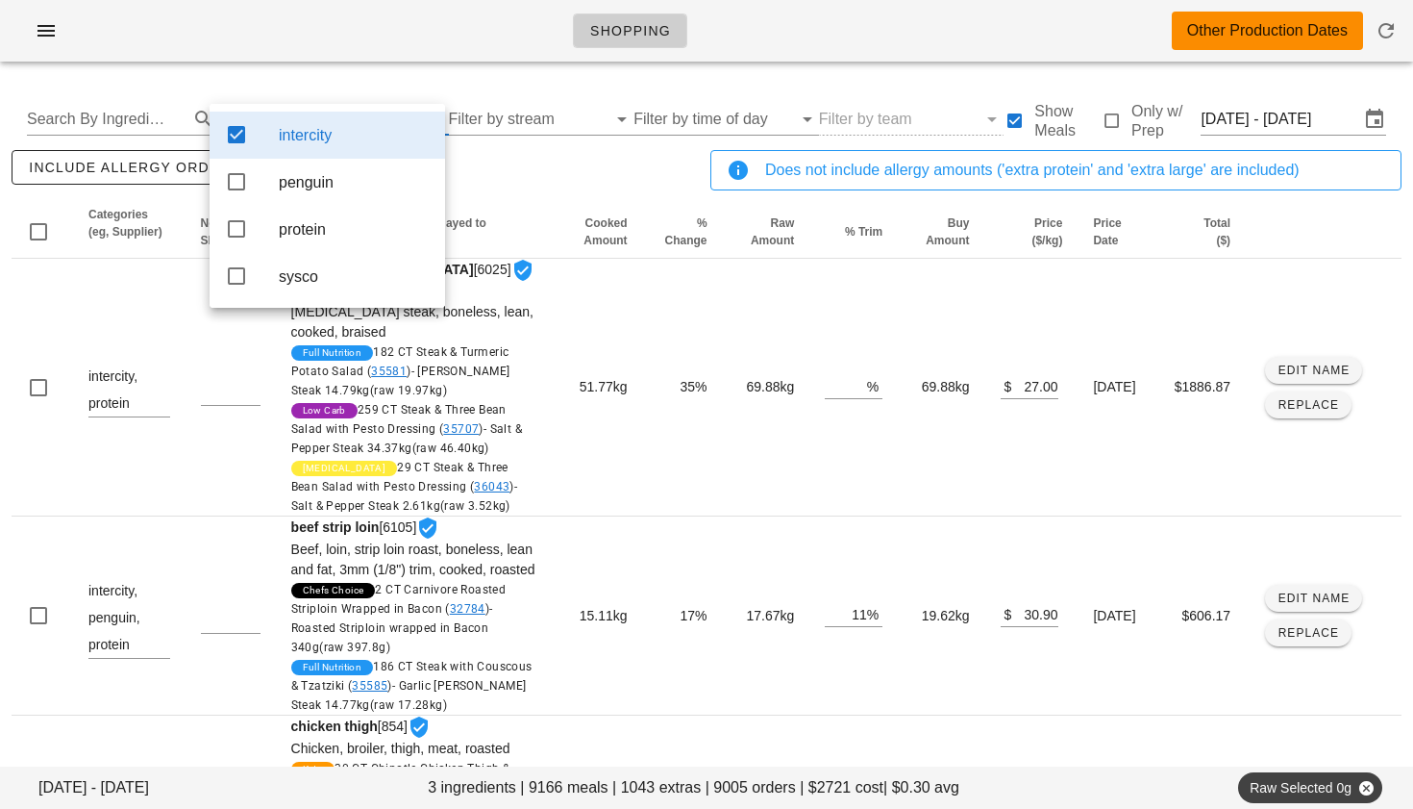
scroll to position [0, 0]
click at [243, 193] on icon at bounding box center [236, 181] width 23 height 23
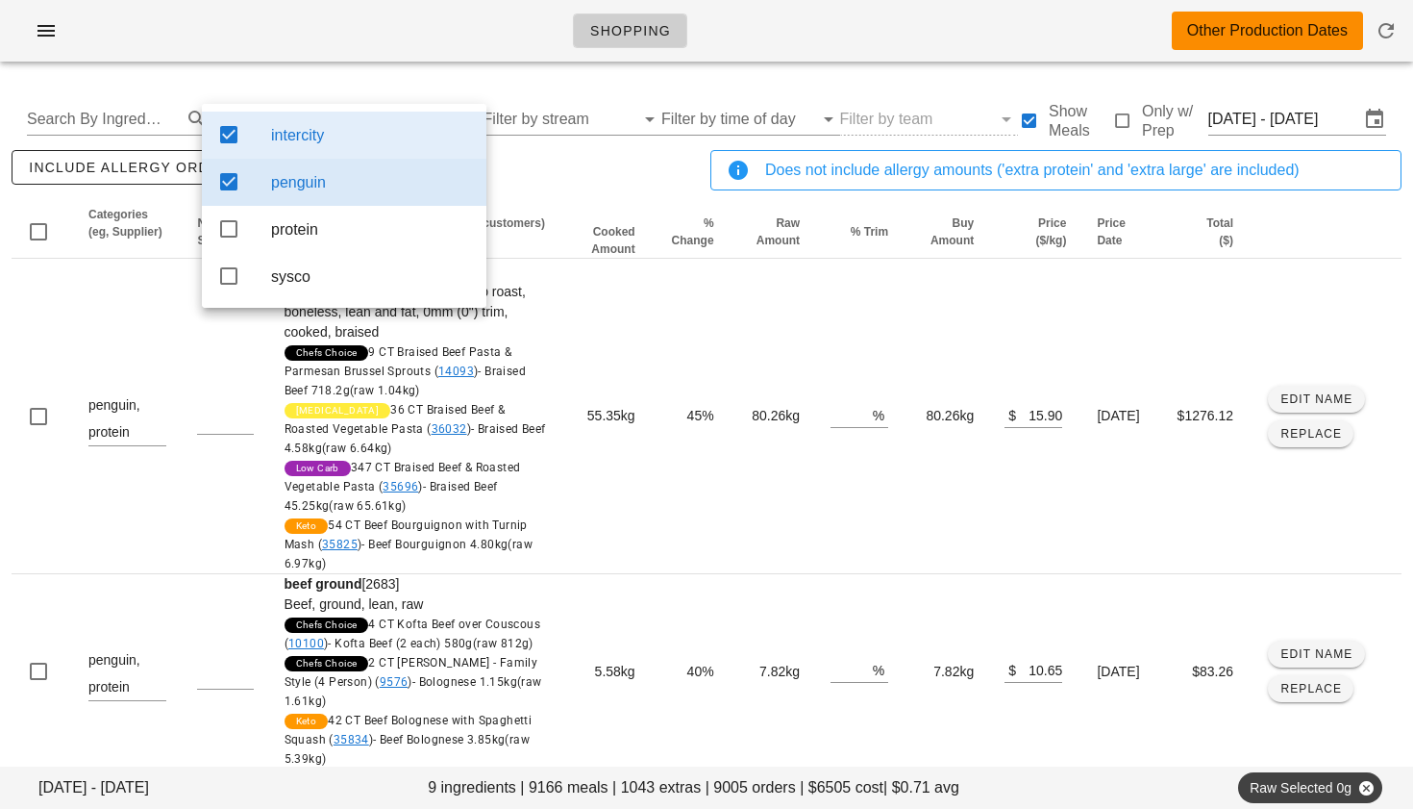
click at [513, 170] on div "include allergy orders Export to CSV" at bounding box center [357, 177] width 699 height 63
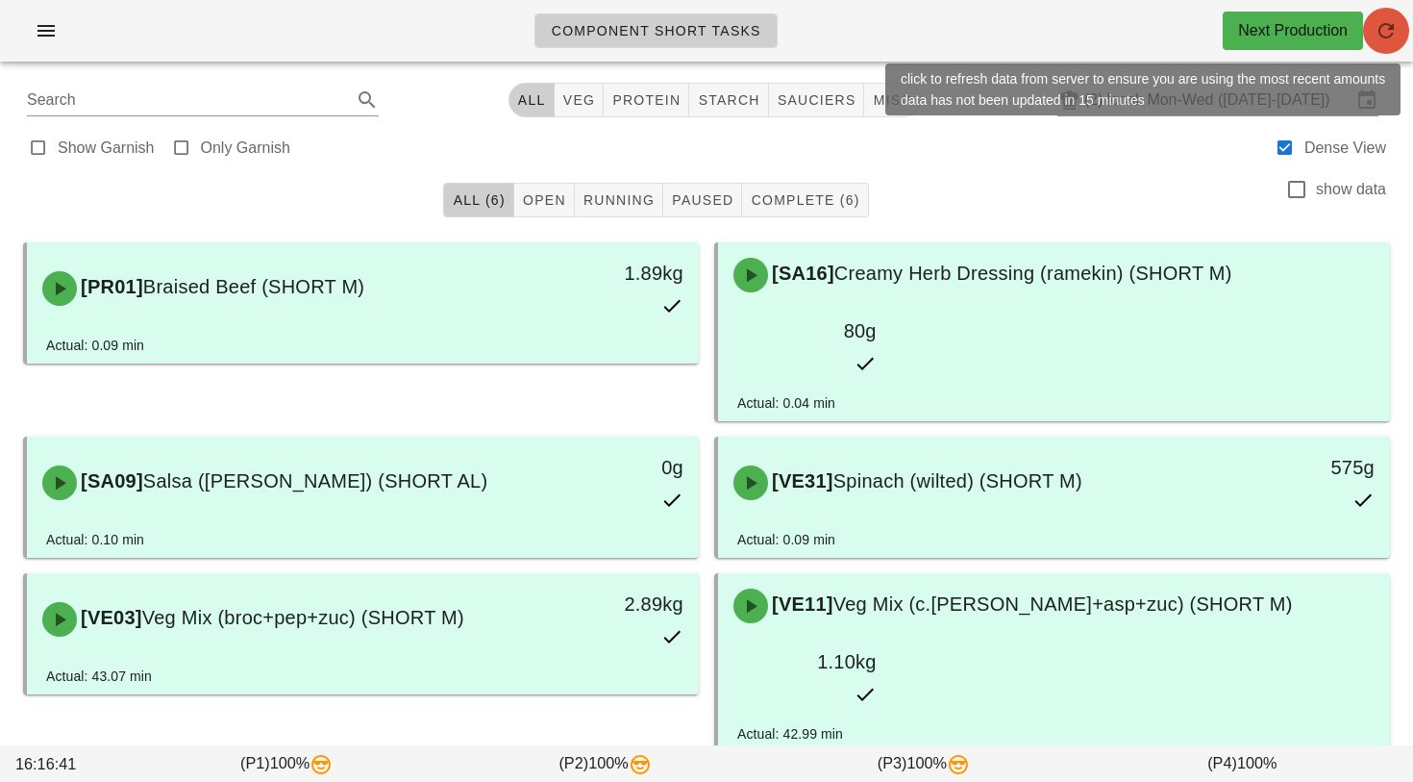
click at [1381, 34] on icon "button" at bounding box center [1386, 30] width 23 height 23
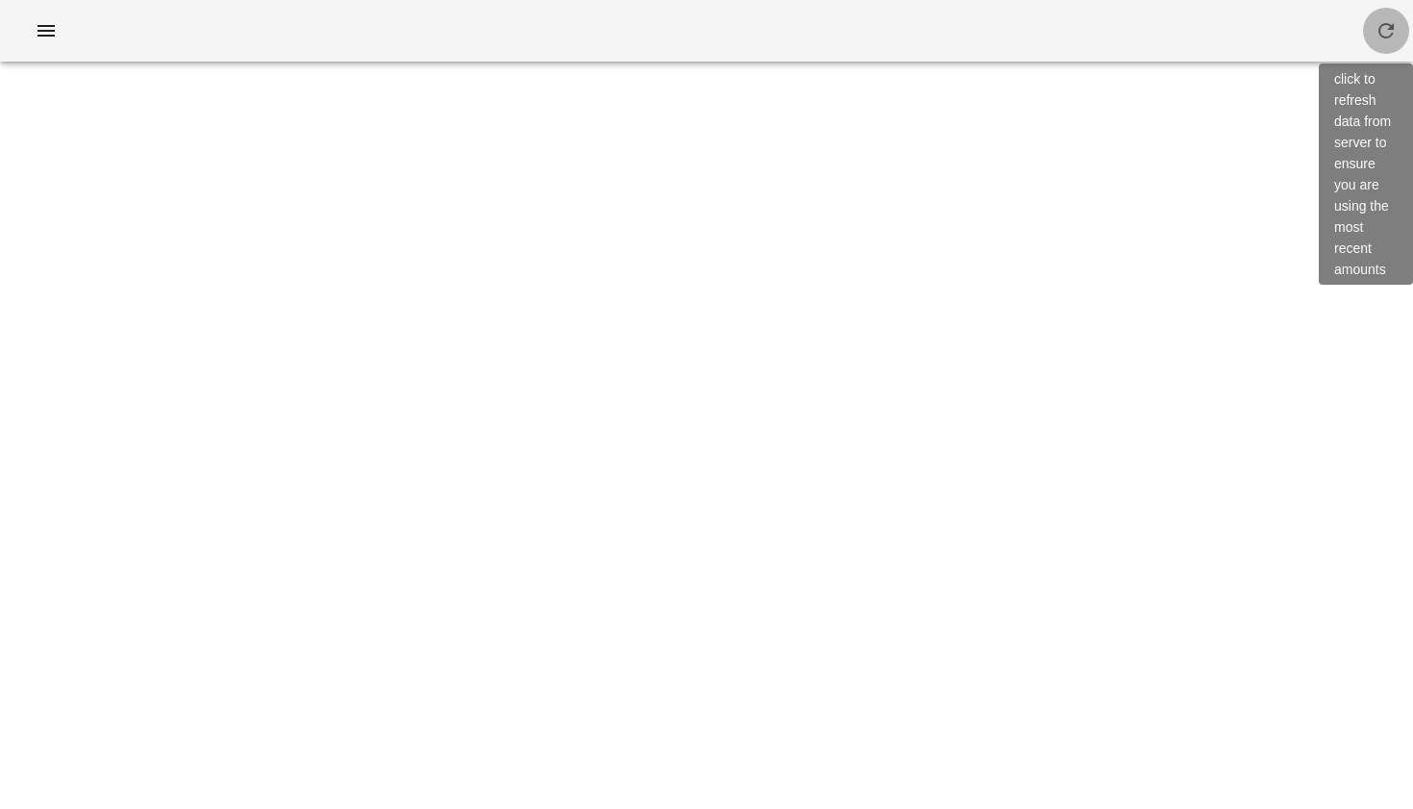
click at [1370, 27] on span "button" at bounding box center [1386, 30] width 46 height 23
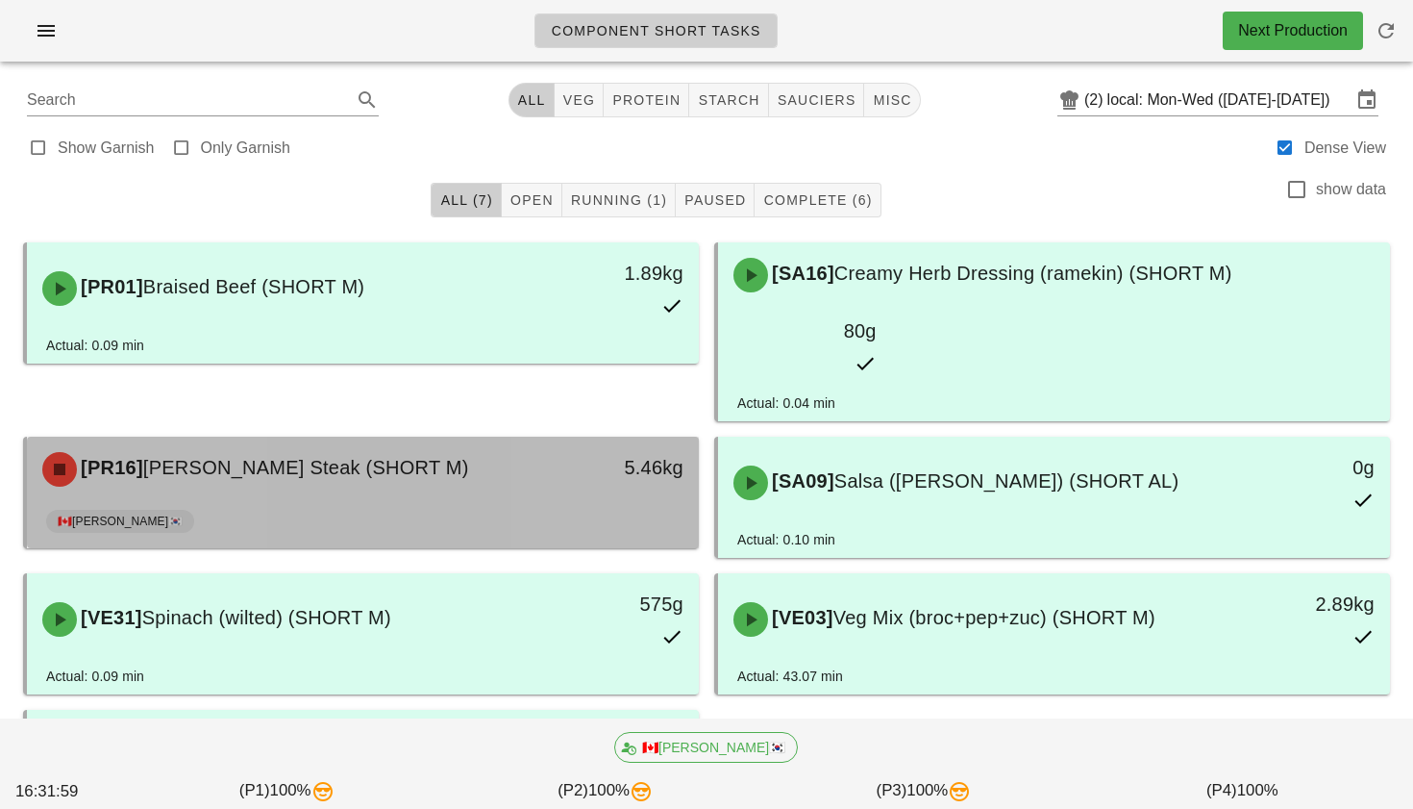
click at [392, 457] on span "[PERSON_NAME] Steak (SHORT M)" at bounding box center [306, 467] width 326 height 21
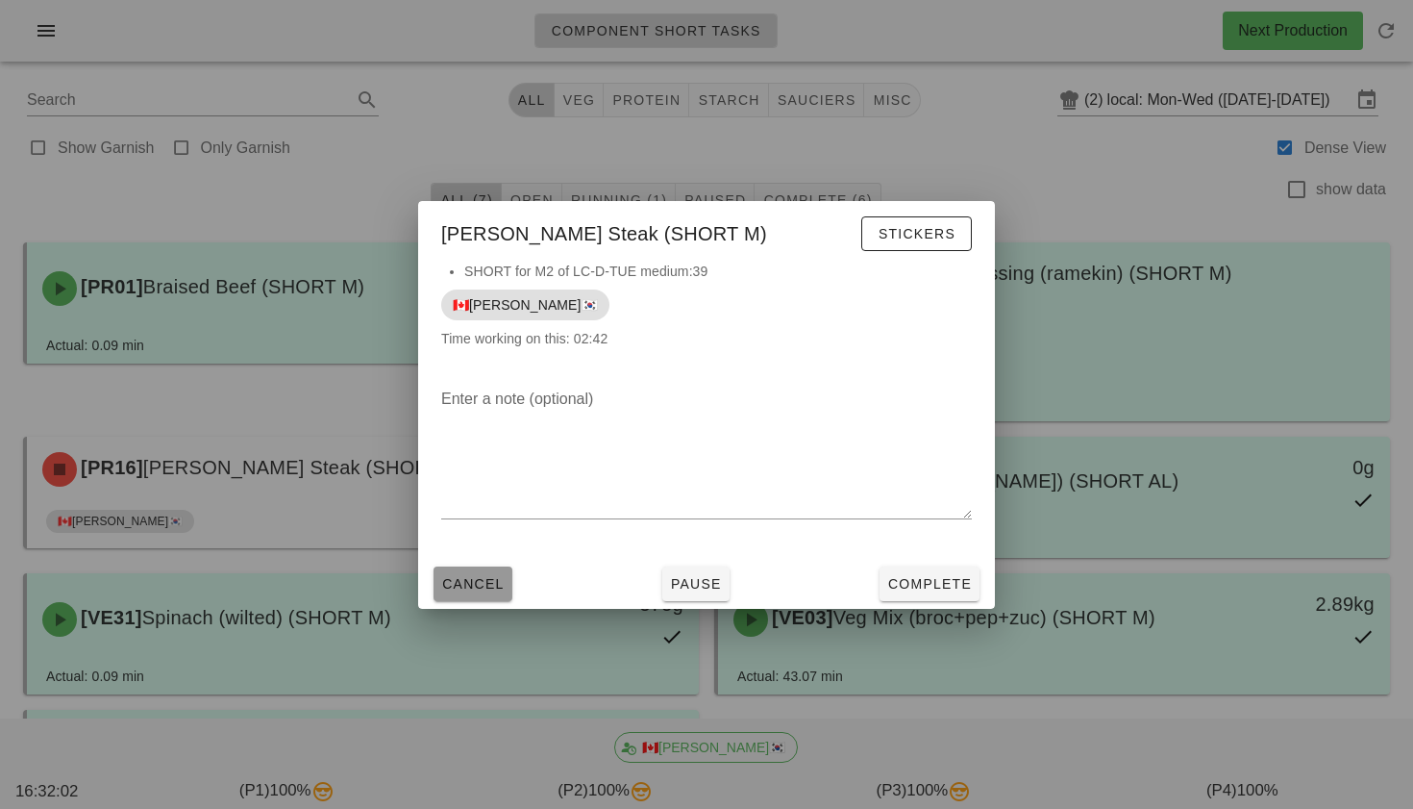
click at [460, 568] on button "Cancel" at bounding box center [473, 583] width 79 height 35
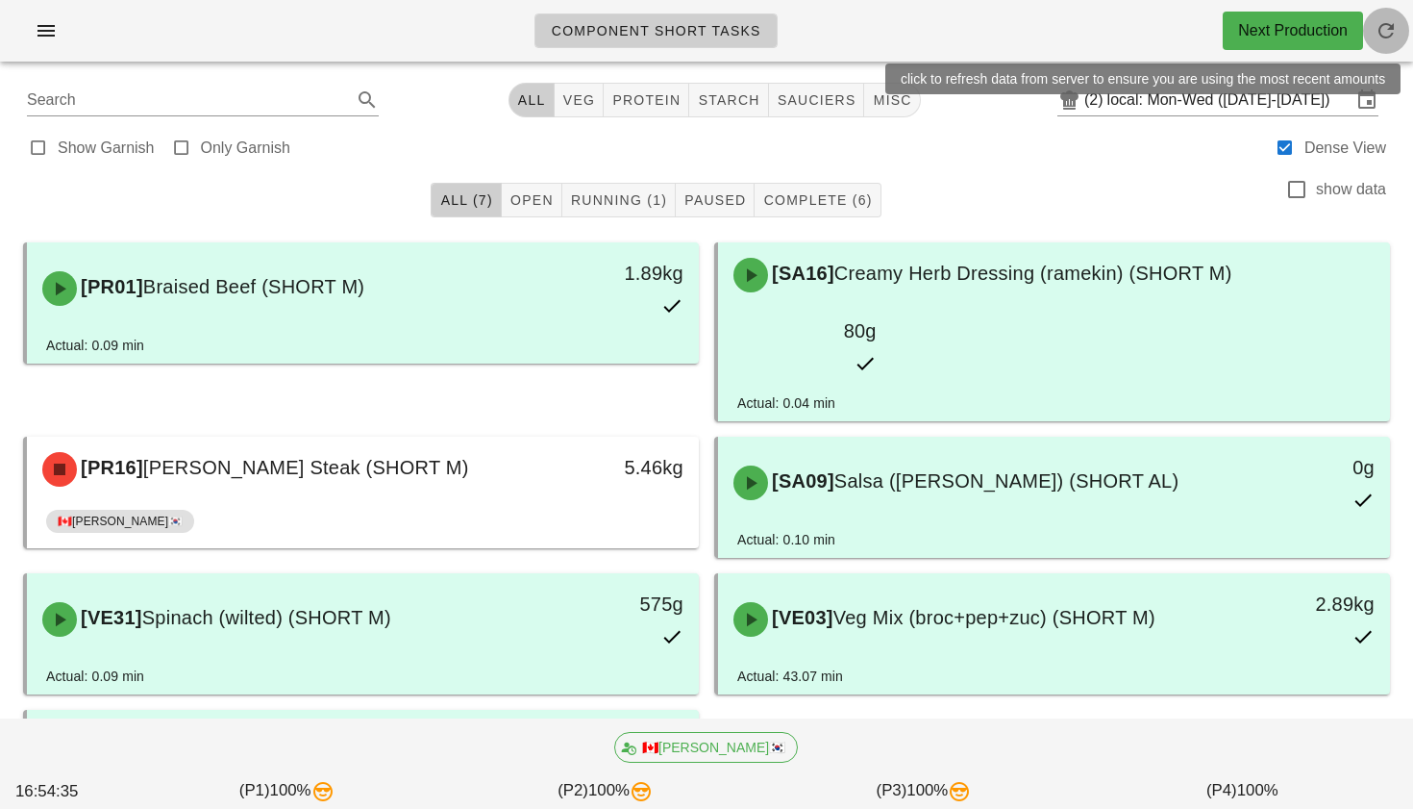
click at [1382, 18] on button "button" at bounding box center [1386, 31] width 46 height 46
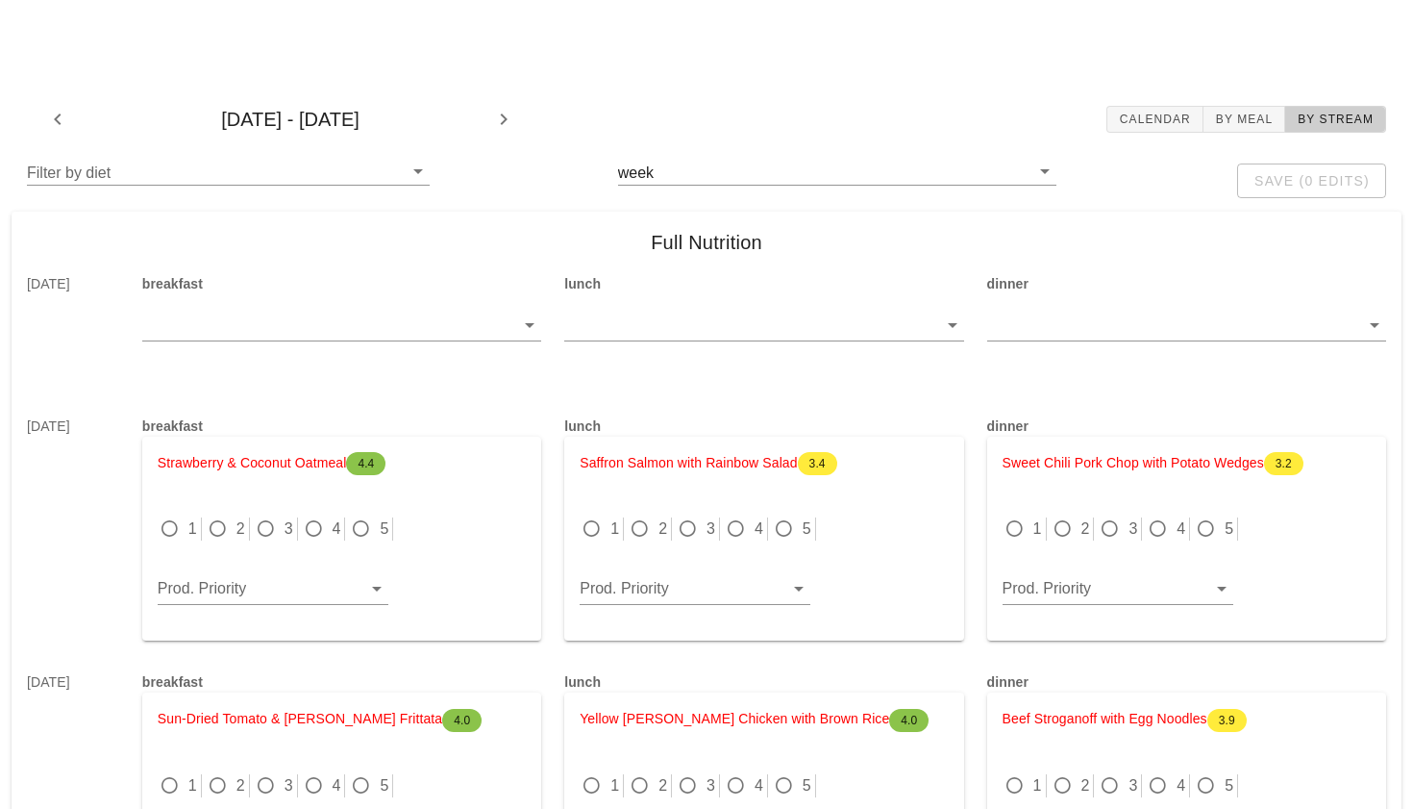
scroll to position [1424, 0]
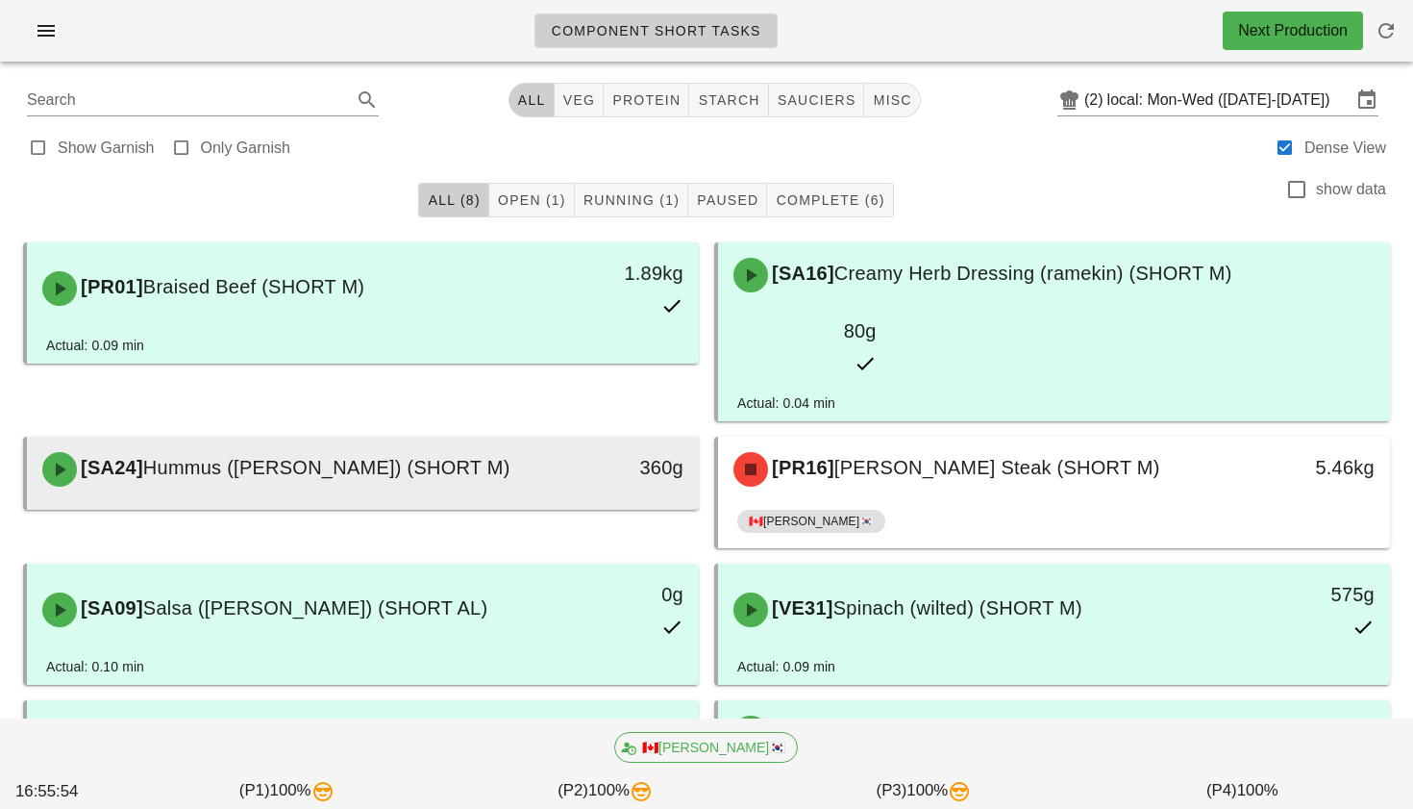
click at [430, 440] on div "[SA24] Hummus ([PERSON_NAME]) (SHORT M)" at bounding box center [280, 469] width 498 height 58
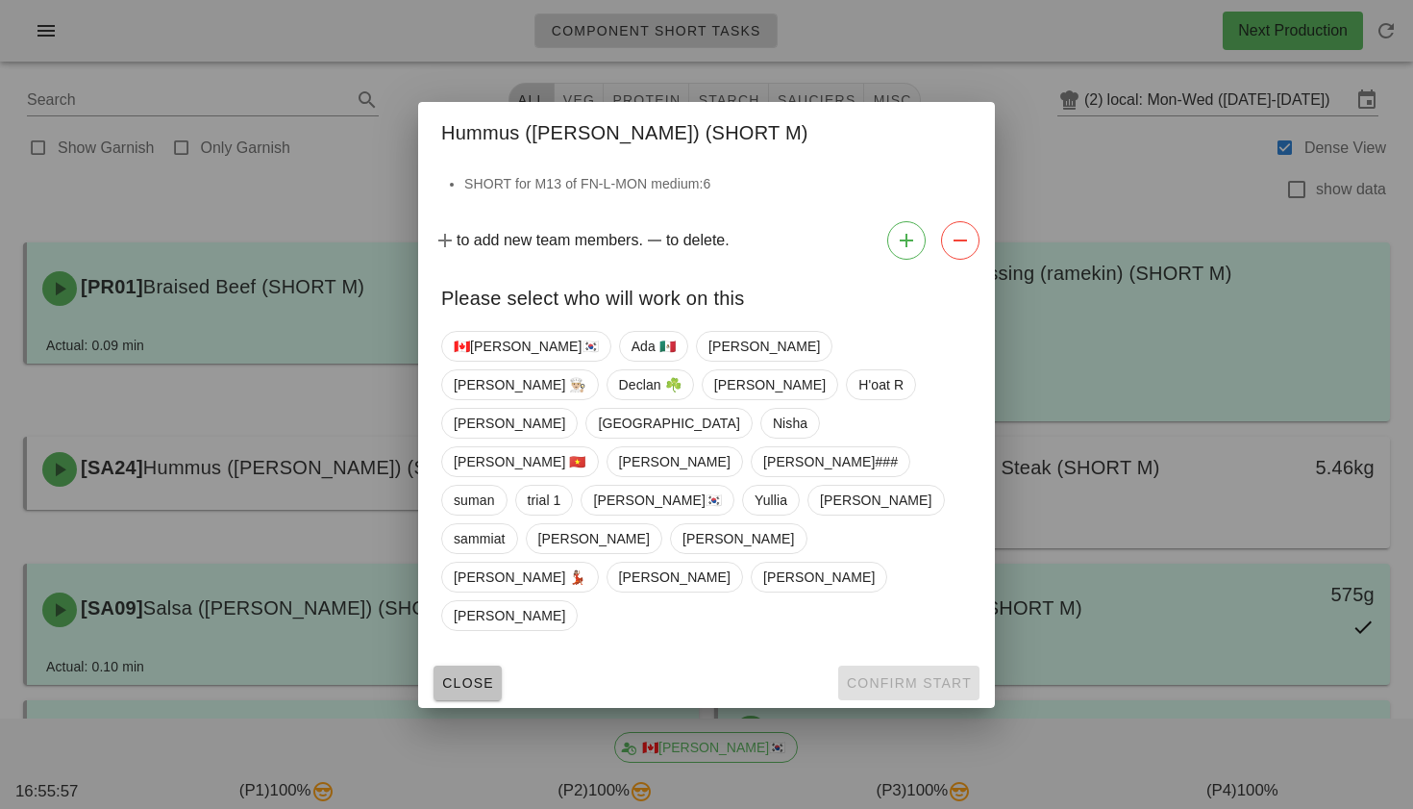
click at [469, 665] on button "Close" at bounding box center [468, 682] width 68 height 35
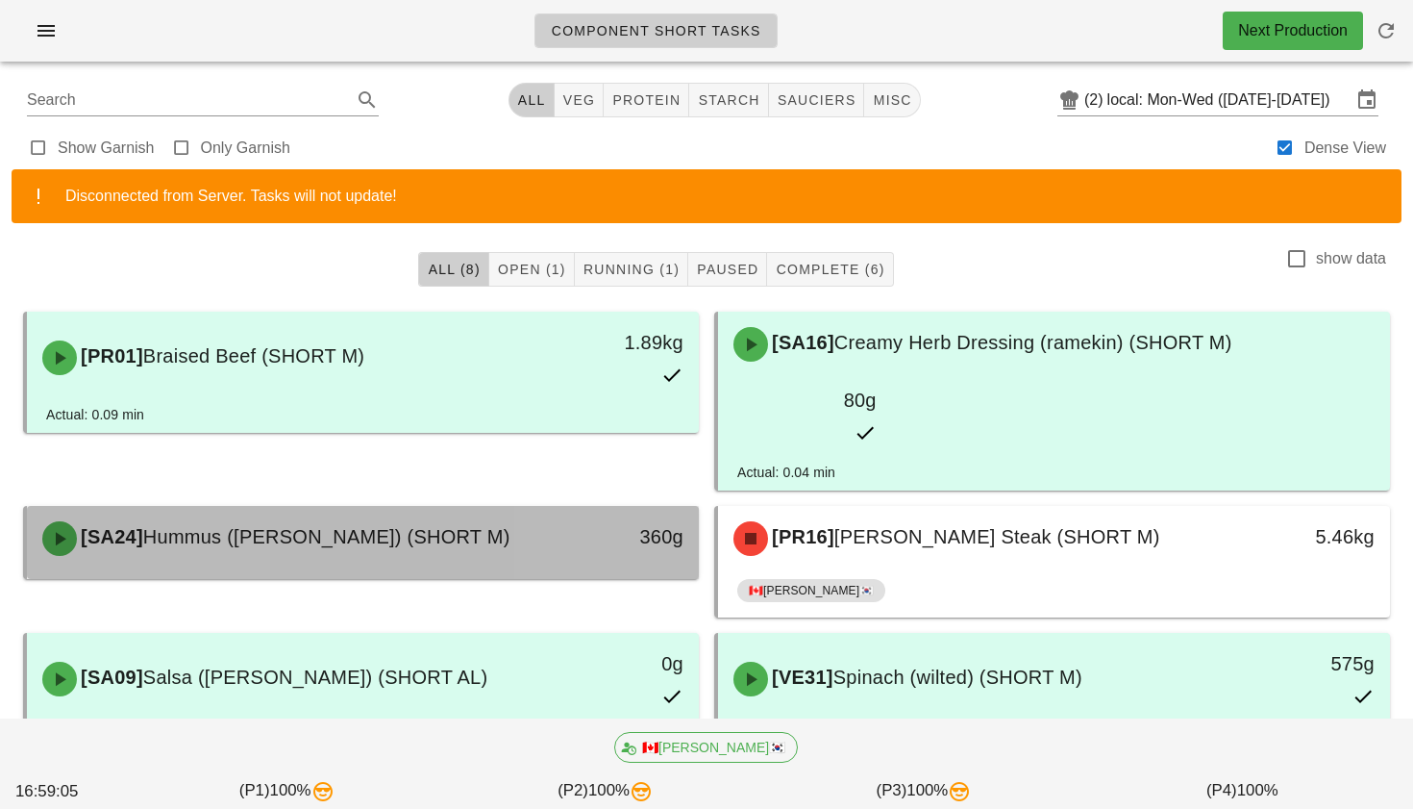
click at [387, 510] on div "[SA24] Hummus (ramekin) (SHORT M)" at bounding box center [280, 539] width 498 height 58
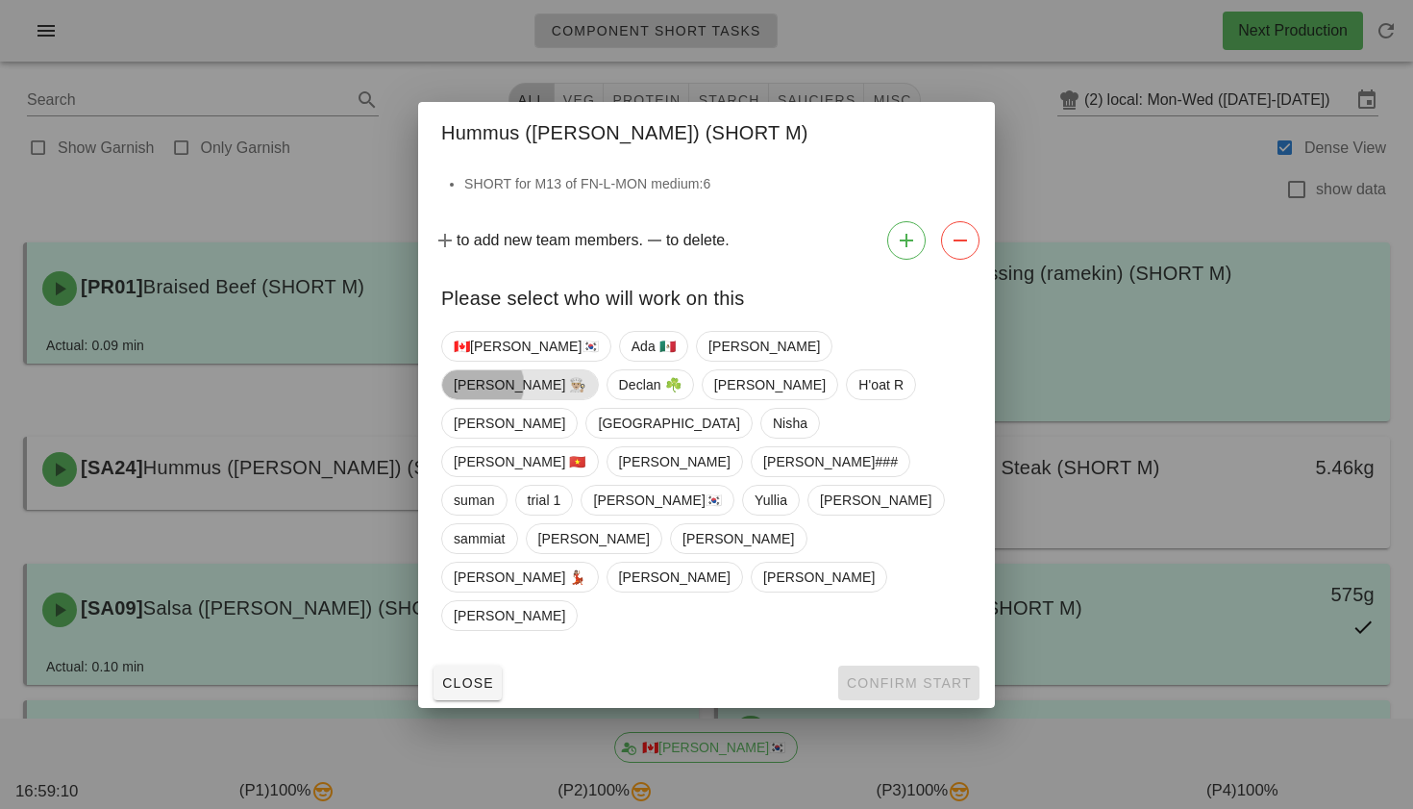
click at [586, 399] on span "Danilo 👨🏼‍🍳" at bounding box center [520, 384] width 133 height 29
click at [853, 675] on span "Confirm Start" at bounding box center [909, 682] width 126 height 15
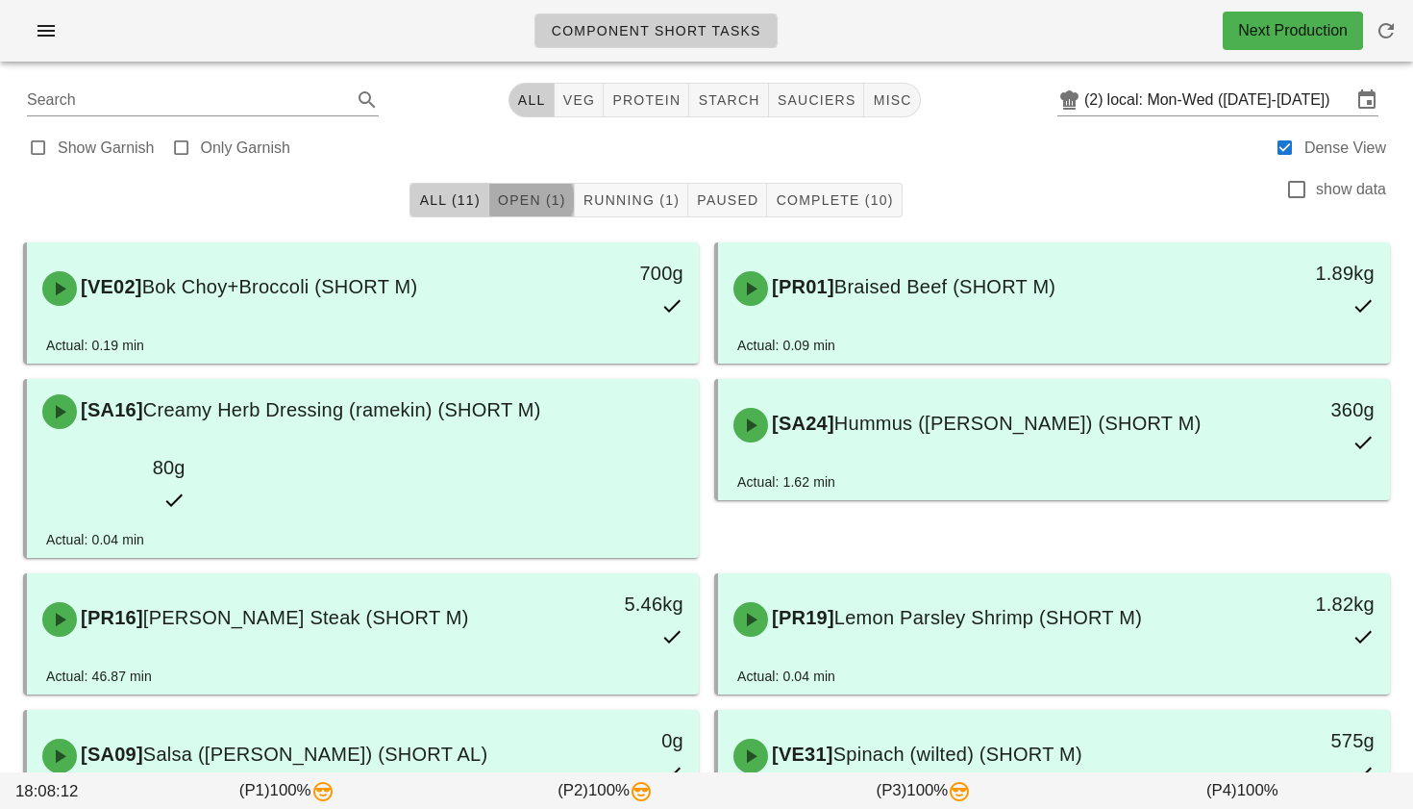
click at [546, 195] on span "Open (1)" at bounding box center [531, 199] width 69 height 15
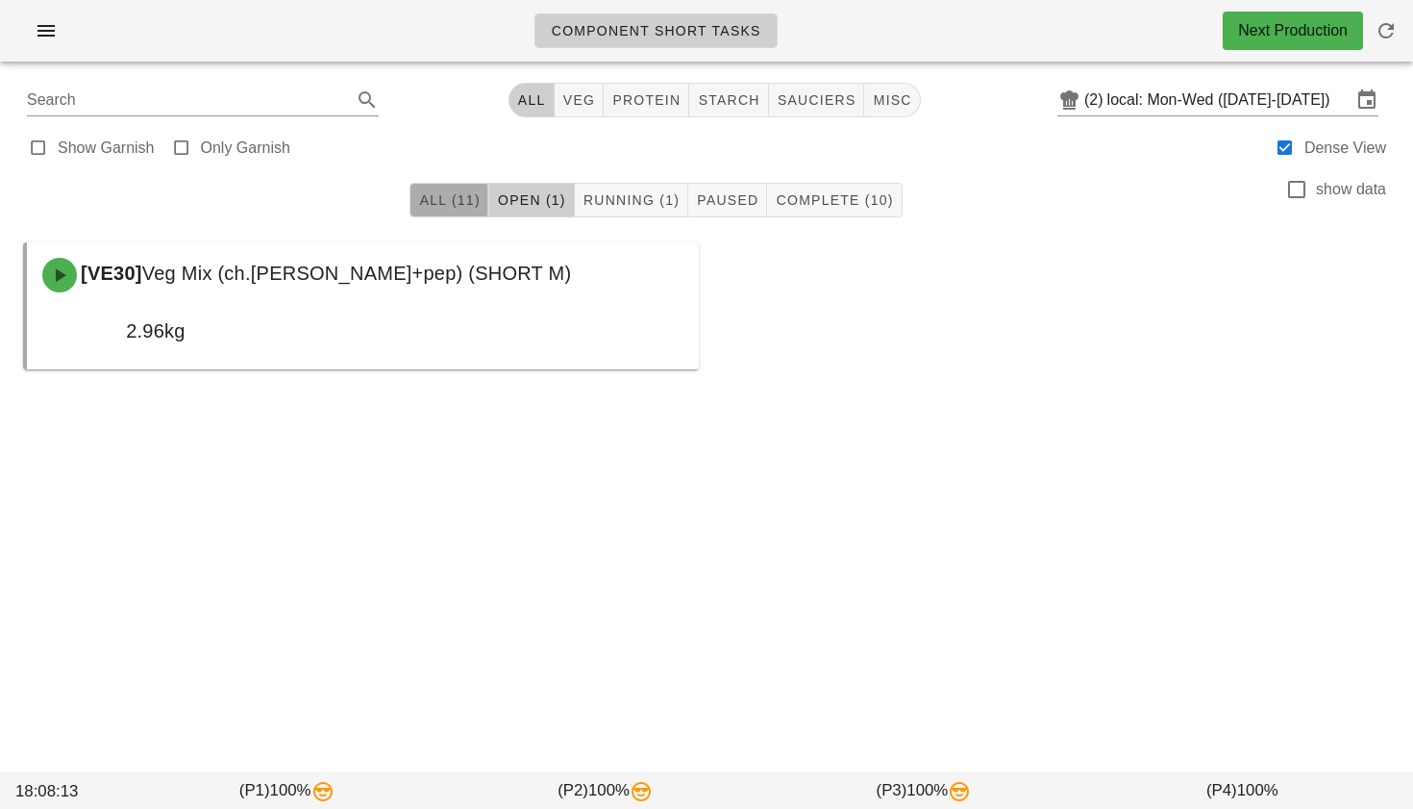
click at [469, 196] on span "All (11)" at bounding box center [449, 199] width 62 height 15
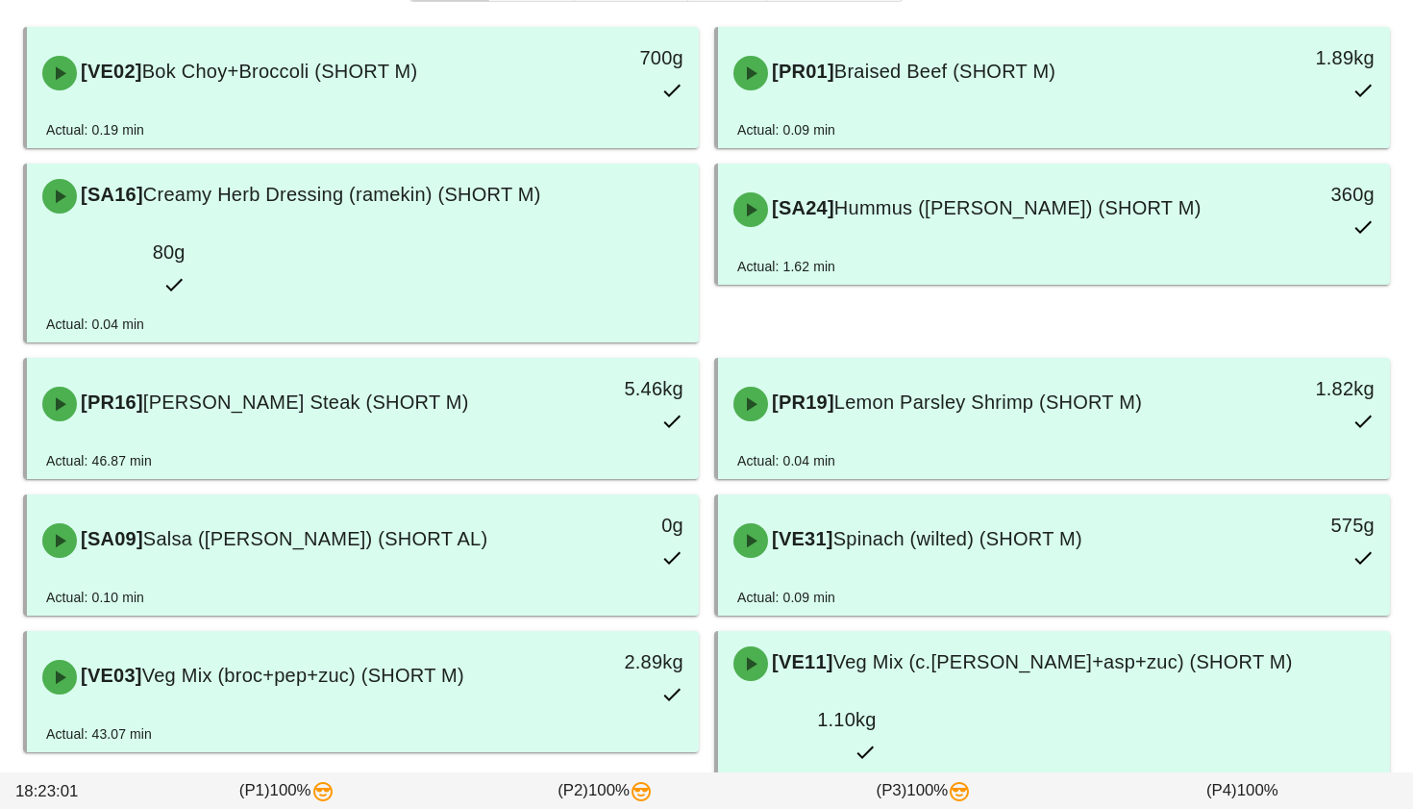
scroll to position [328, 0]
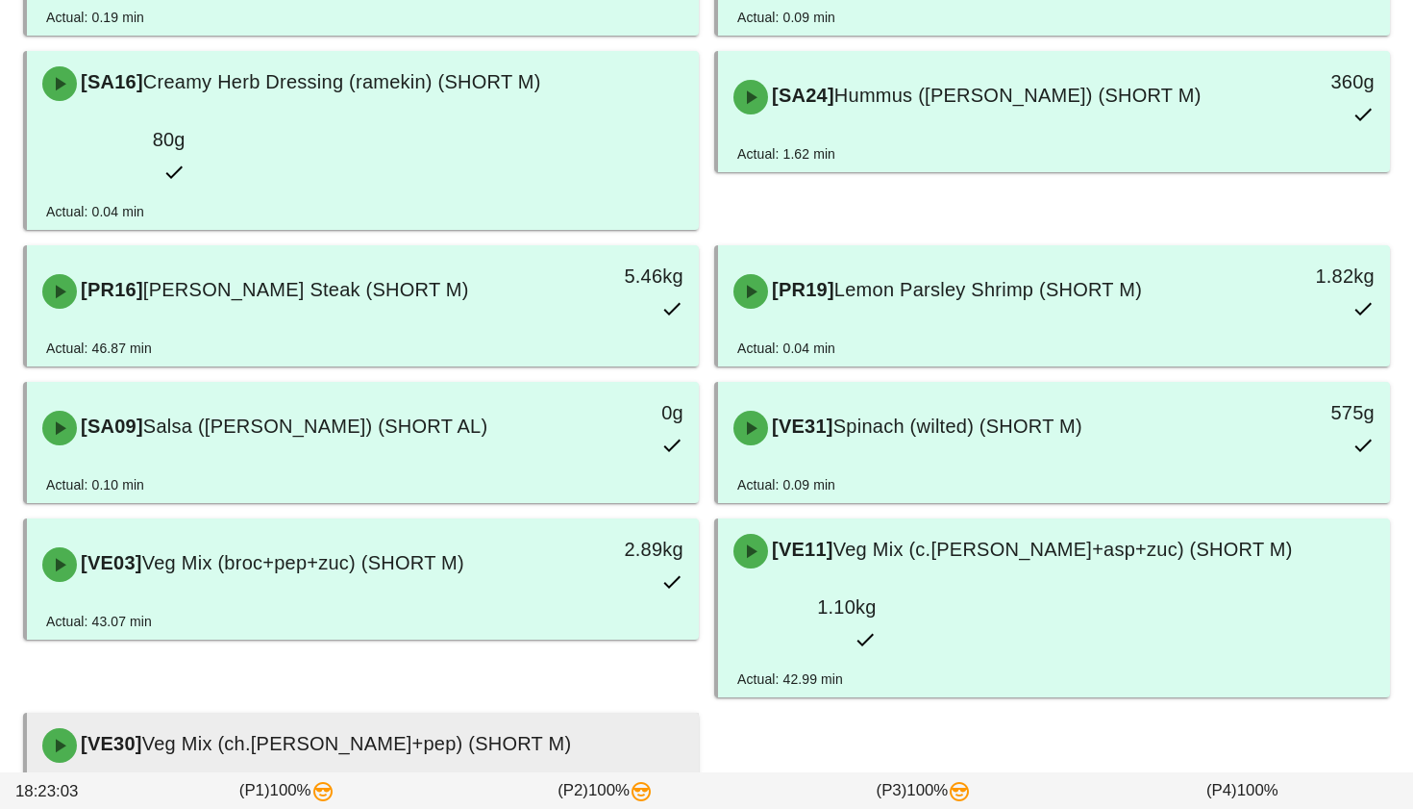
click at [486, 716] on div "[VE30] Veg Mix (ch.tom+pep) (SHORT M)" at bounding box center [363, 745] width 664 height 58
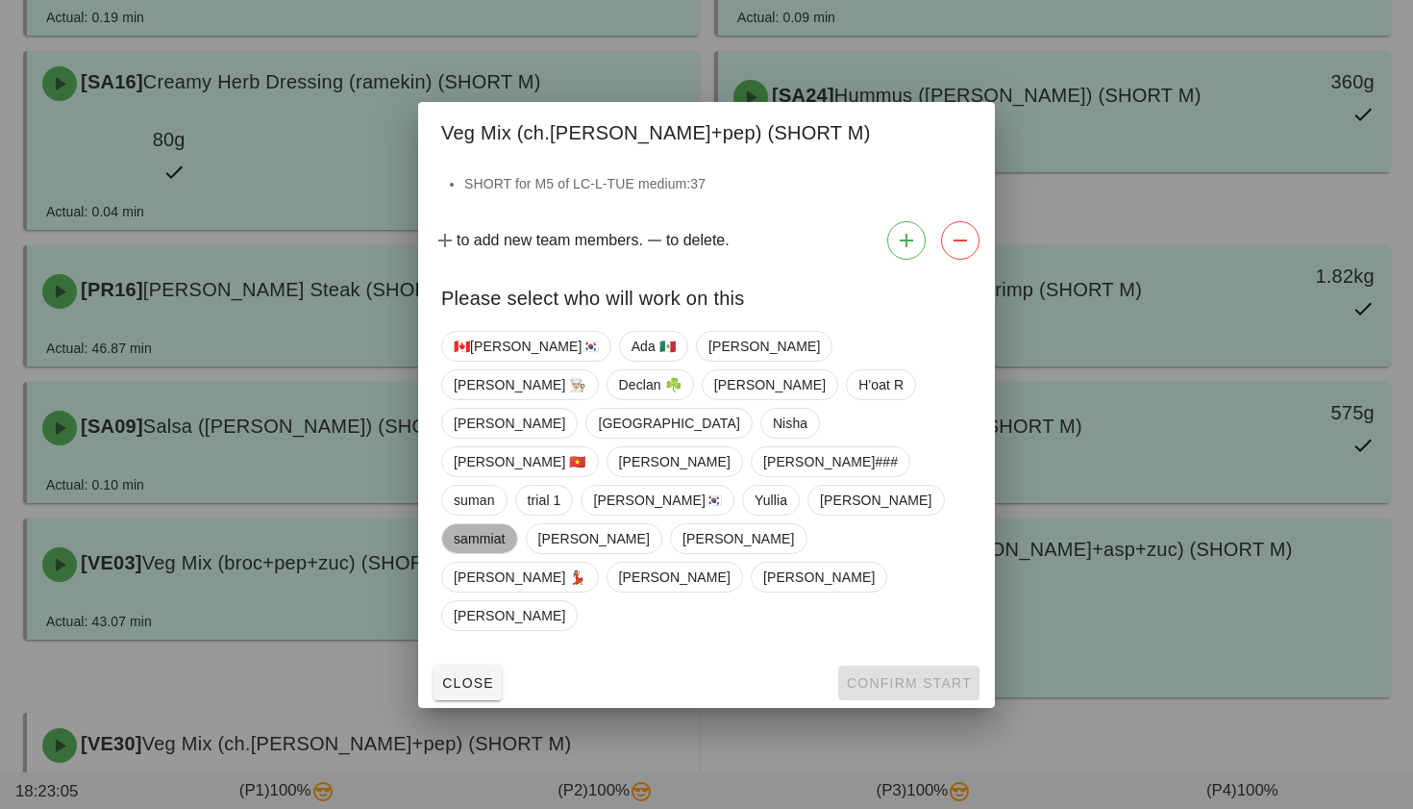
click at [496, 537] on span "sammiat" at bounding box center [480, 538] width 52 height 29
click at [865, 675] on span "Confirm Start" at bounding box center [909, 682] width 126 height 15
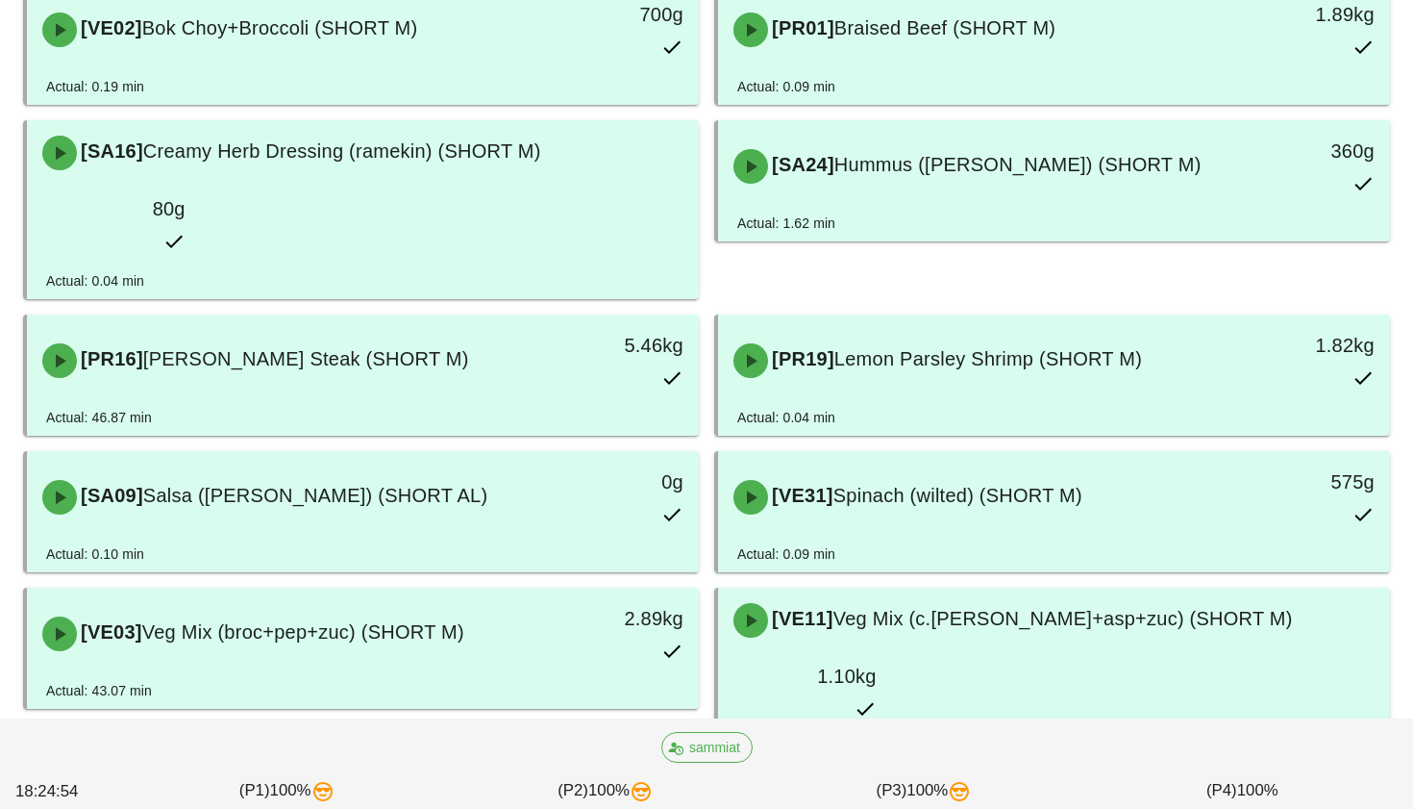
scroll to position [397, 0]
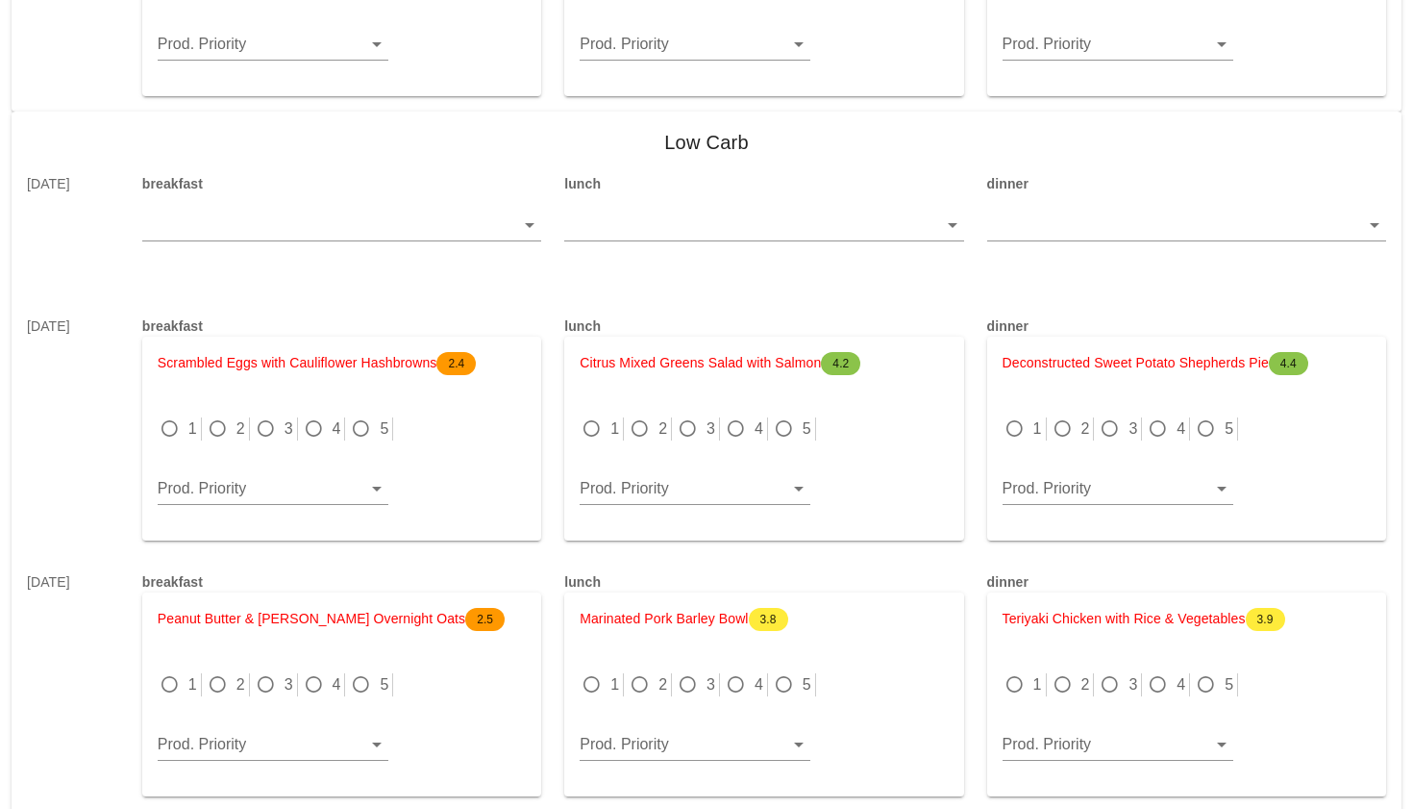
scroll to position [1850, 0]
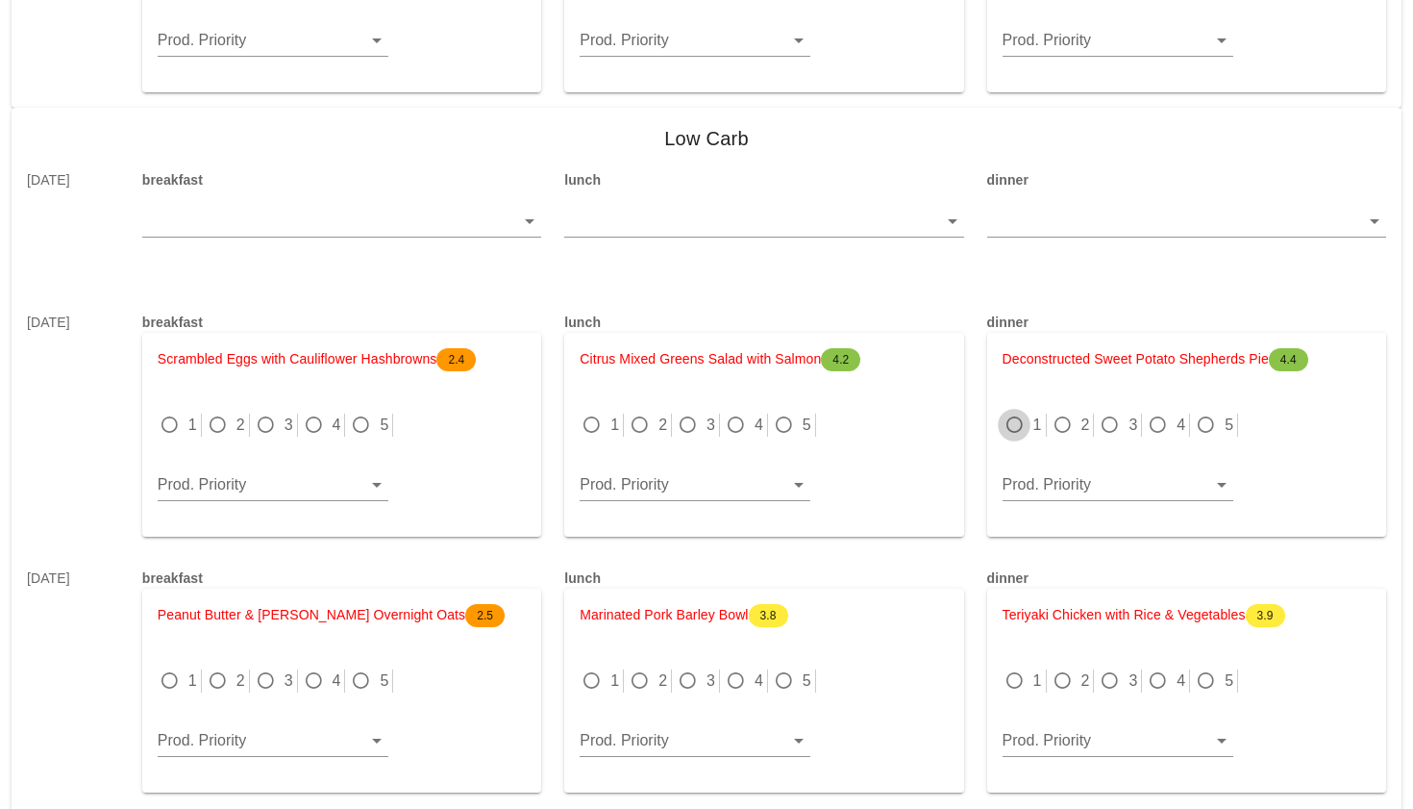
click at [1018, 411] on div at bounding box center [1014, 424] width 27 height 27
radio input "true"
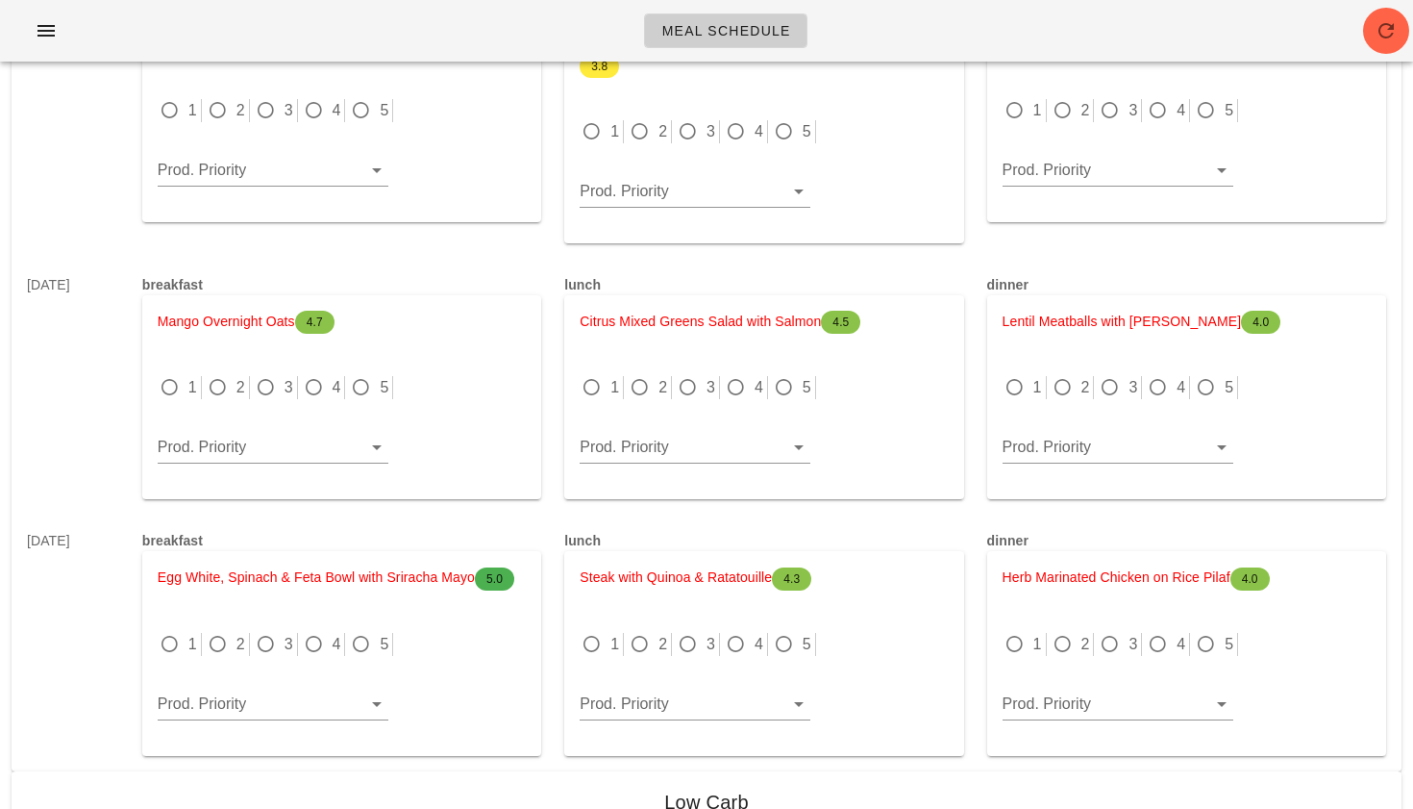
scroll to position [666, 0]
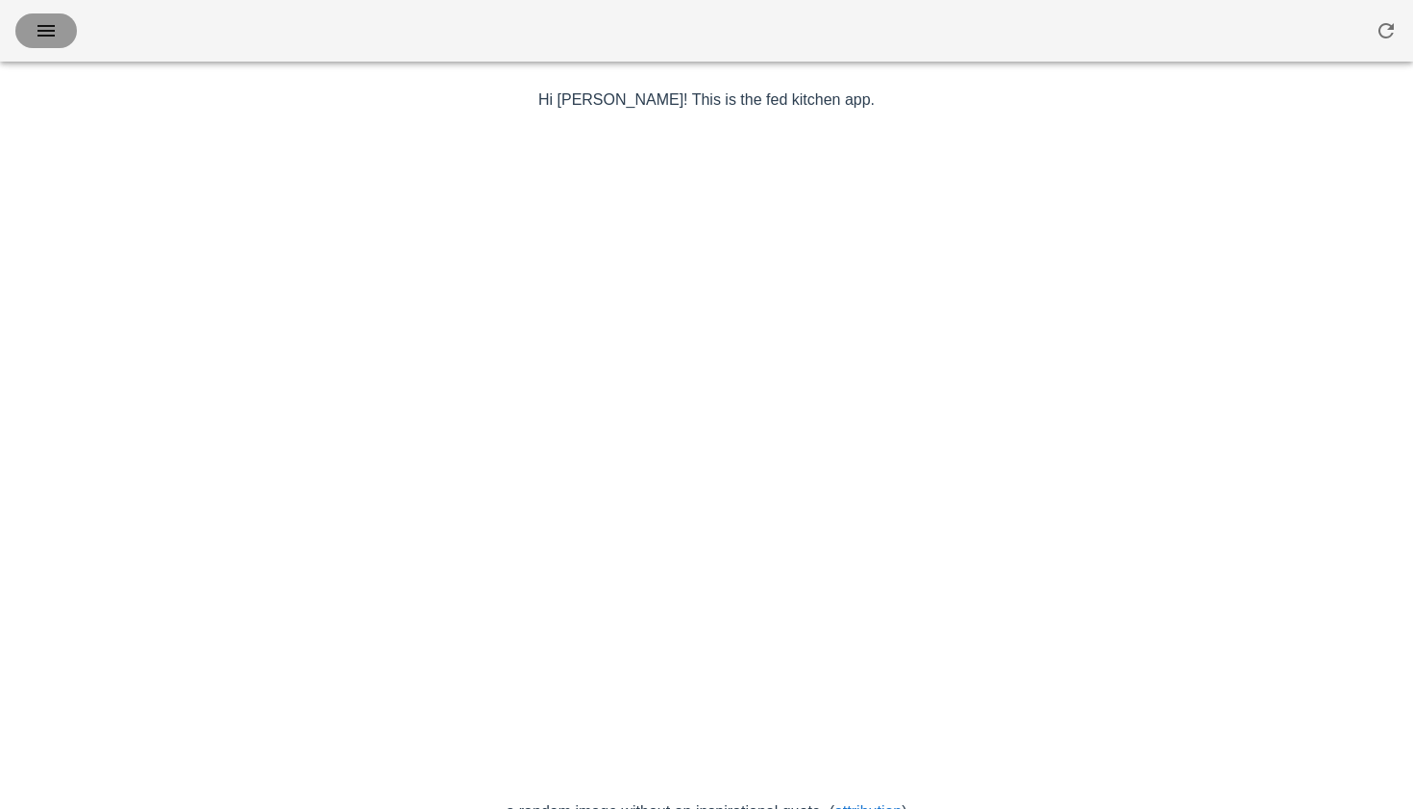
click at [48, 36] on icon "button" at bounding box center [46, 30] width 23 height 23
